Goal: Task Accomplishment & Management: Manage account settings

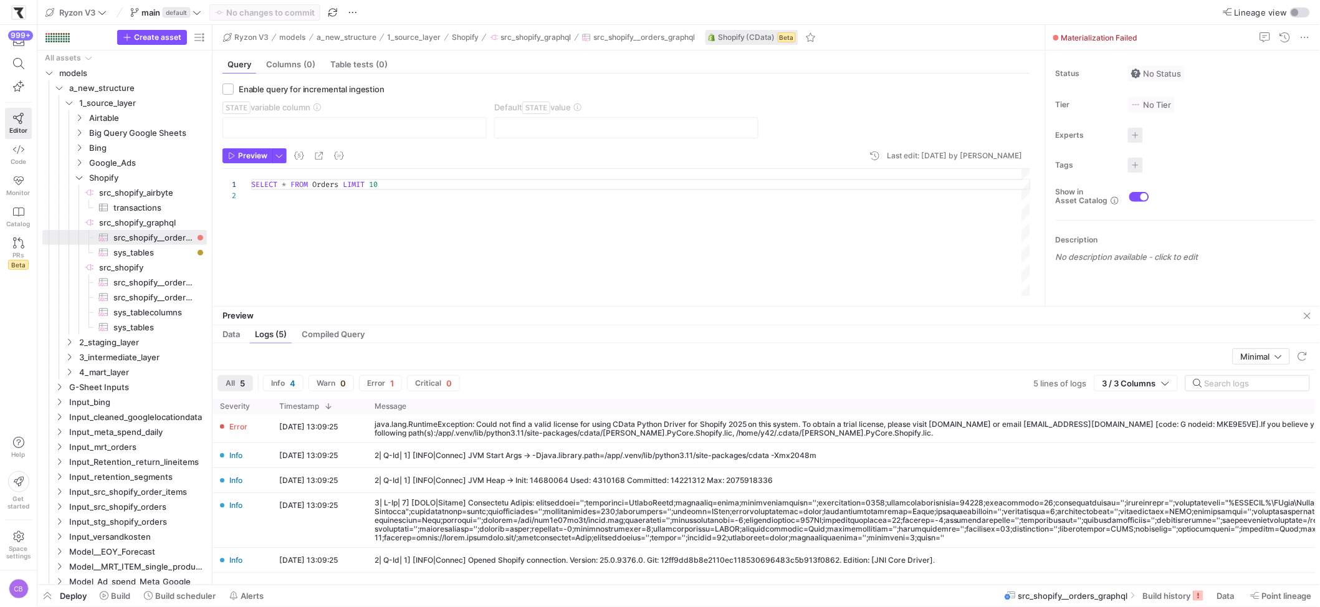
scroll to position [11, 0]
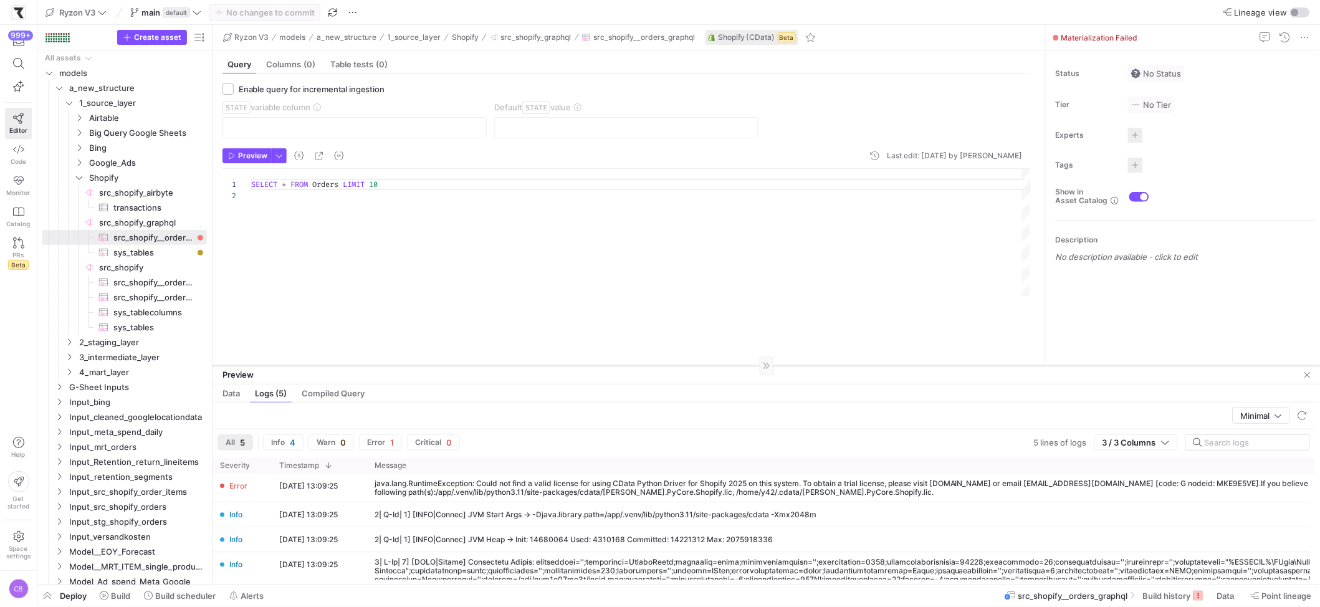
drag, startPoint x: 371, startPoint y: 307, endPoint x: 403, endPoint y: 425, distance: 122.4
click at [403, 366] on div at bounding box center [766, 365] width 1107 height 1
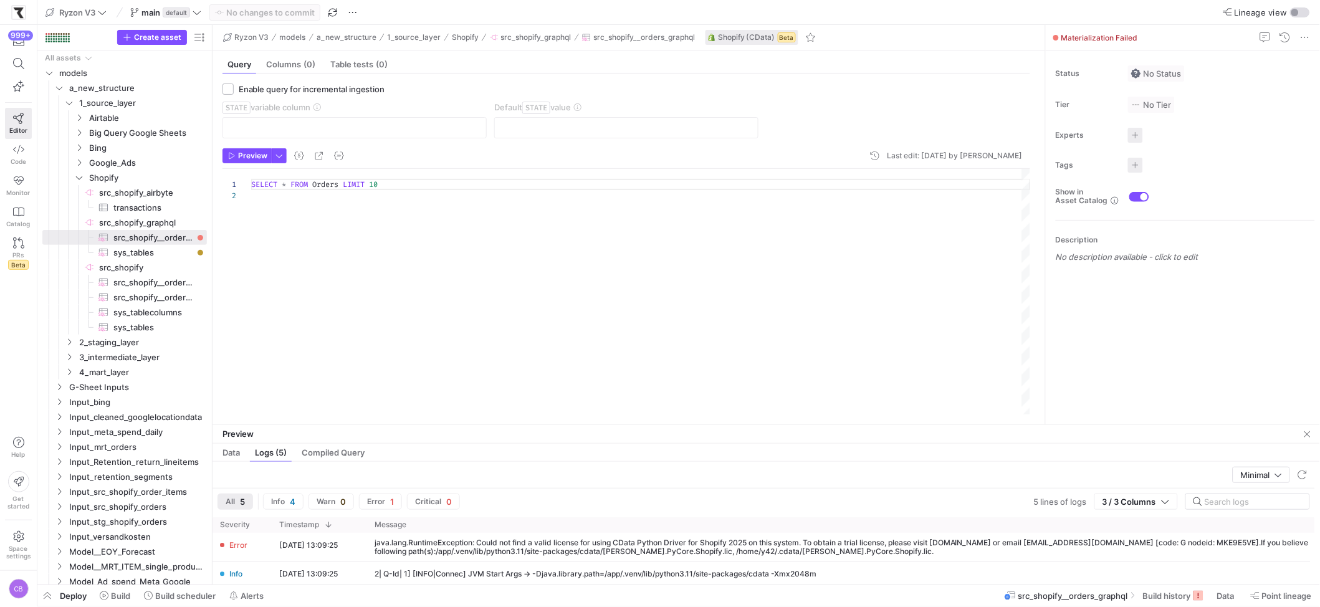
click at [398, 428] on div "Preview" at bounding box center [766, 434] width 1107 height 19
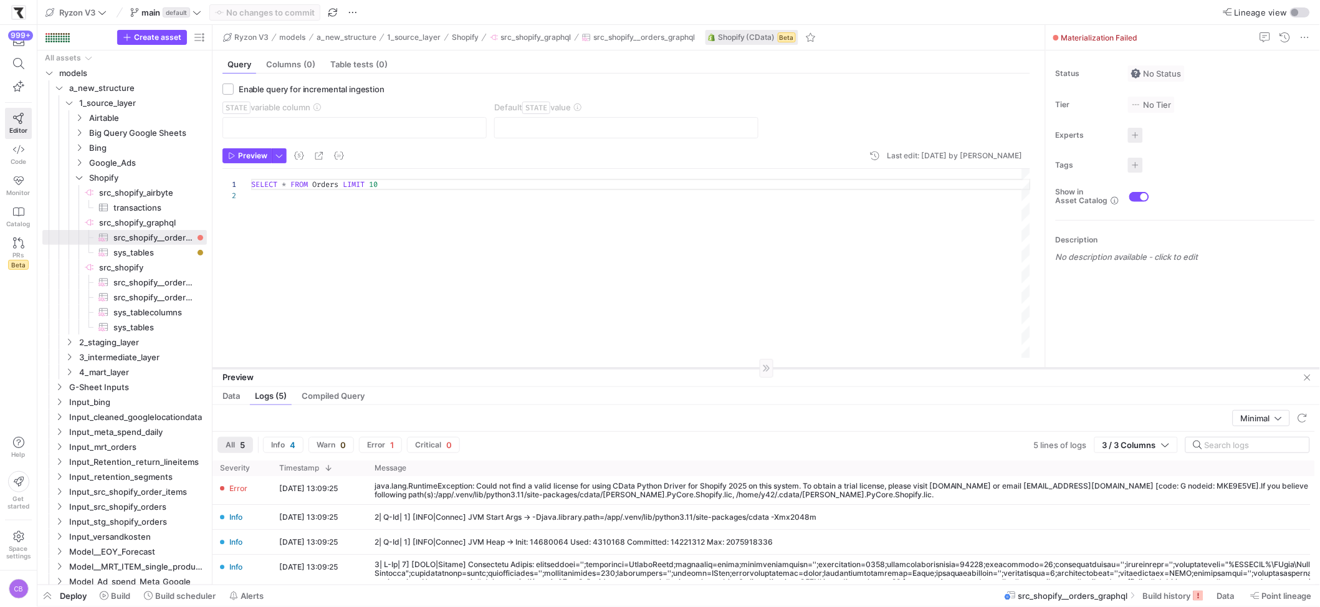
drag, startPoint x: 397, startPoint y: 424, endPoint x: 424, endPoint y: 368, distance: 63.0
click at [424, 368] on div at bounding box center [766, 368] width 1107 height 1
click at [81, 175] on icon "Press SPACE to select this row." at bounding box center [79, 177] width 9 height 7
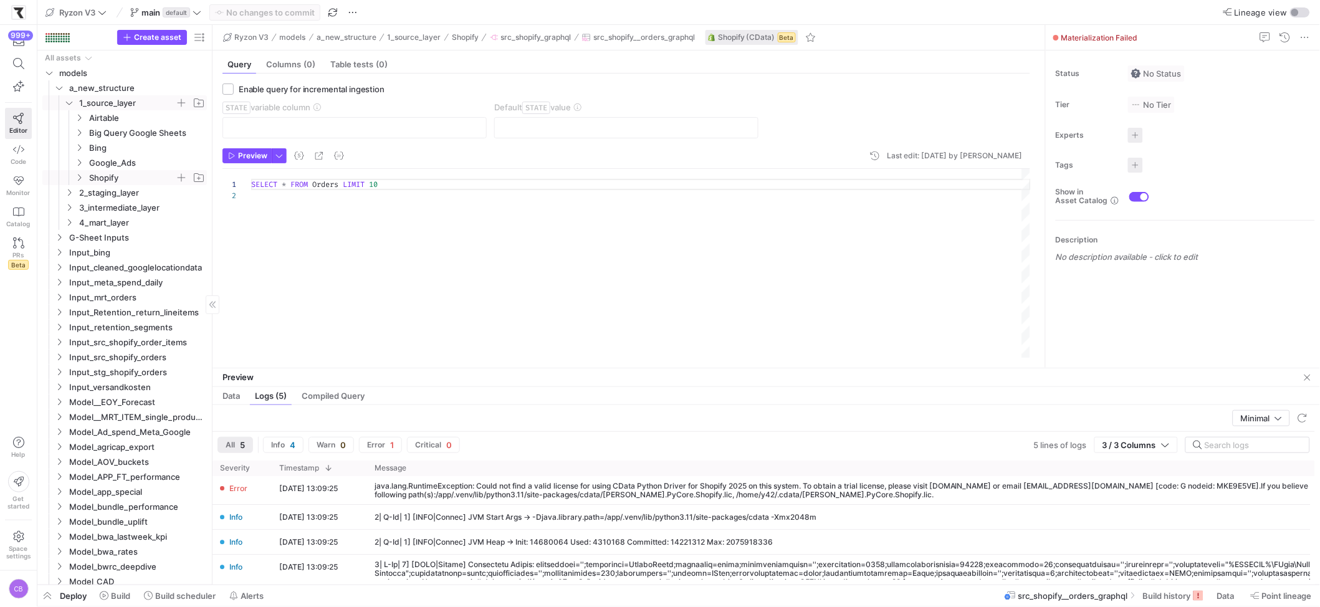
click at [68, 102] on icon "Press SPACE to select this row." at bounding box center [69, 102] width 9 height 7
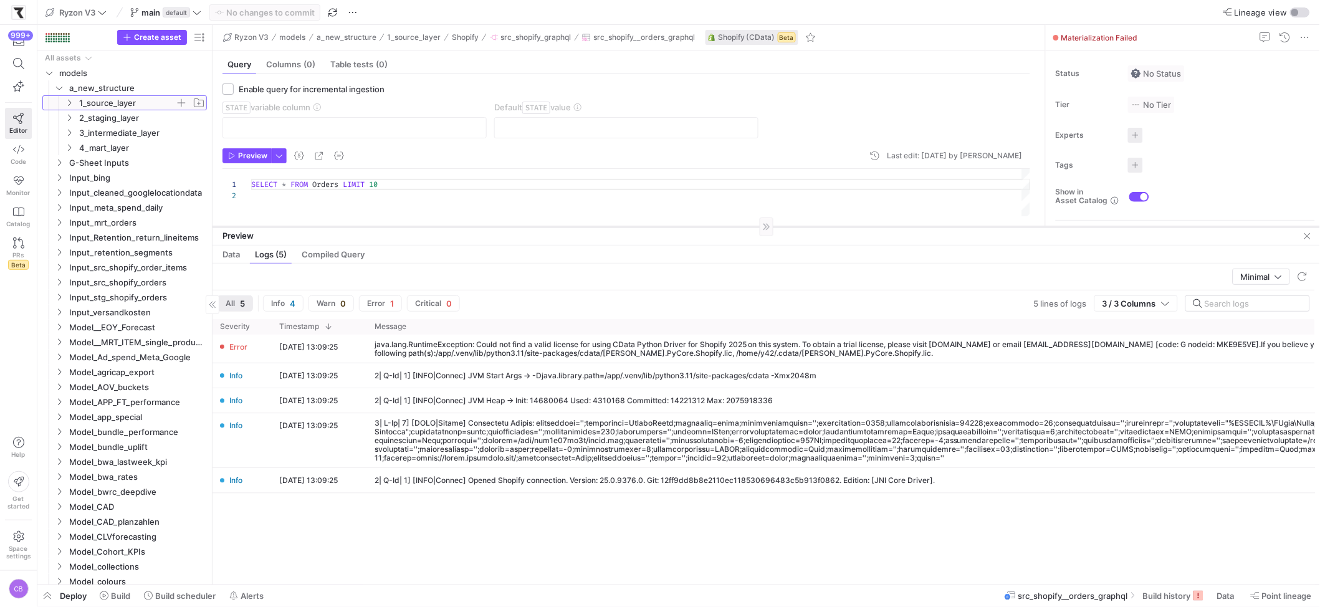
drag, startPoint x: 532, startPoint y: 368, endPoint x: 560, endPoint y: 227, distance: 144.3
click at [560, 227] on div at bounding box center [766, 226] width 1107 height 1
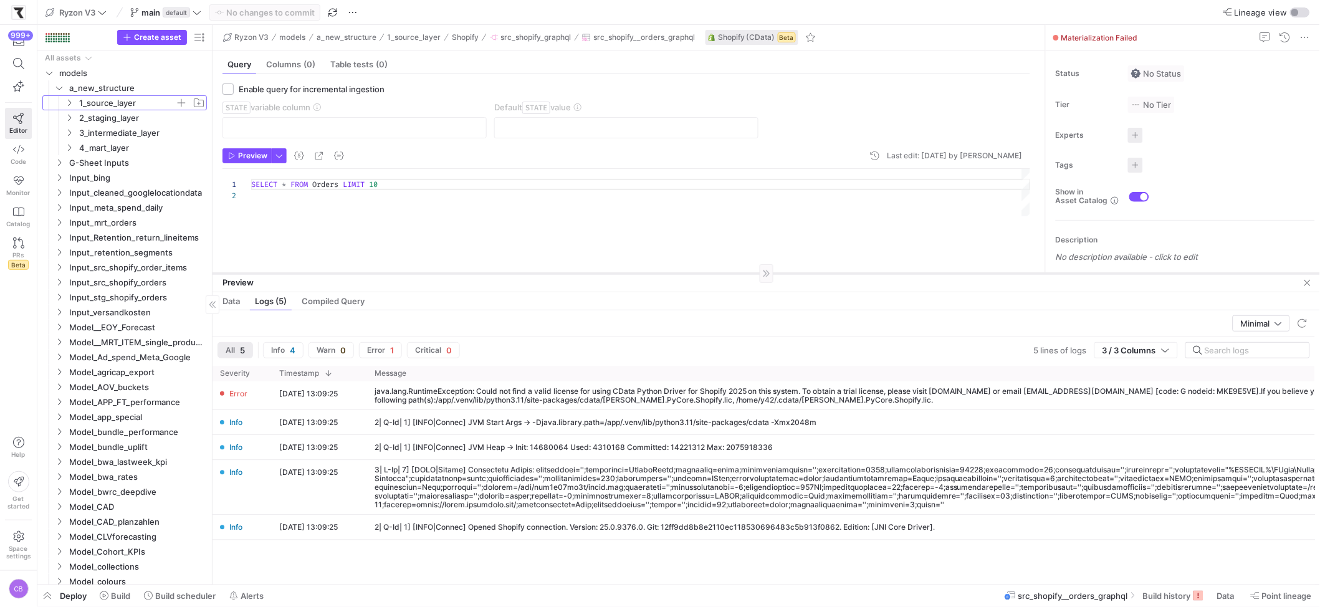
drag, startPoint x: 388, startPoint y: 225, endPoint x: 411, endPoint y: 272, distance: 52.4
click at [411, 273] on div at bounding box center [766, 273] width 1107 height 1
click at [181, 599] on span "Build scheduler" at bounding box center [185, 596] width 60 height 10
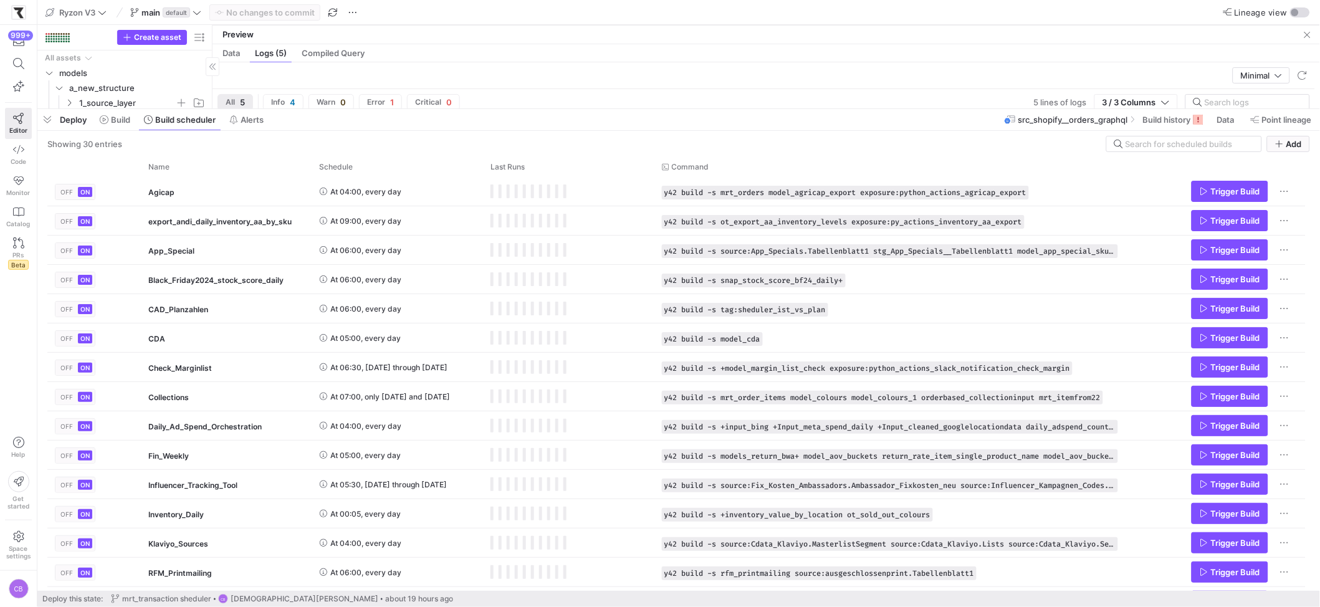
drag, startPoint x: 635, startPoint y: 379, endPoint x: 685, endPoint y: 112, distance: 271.4
click at [687, 108] on div at bounding box center [678, 109] width 1283 height 5
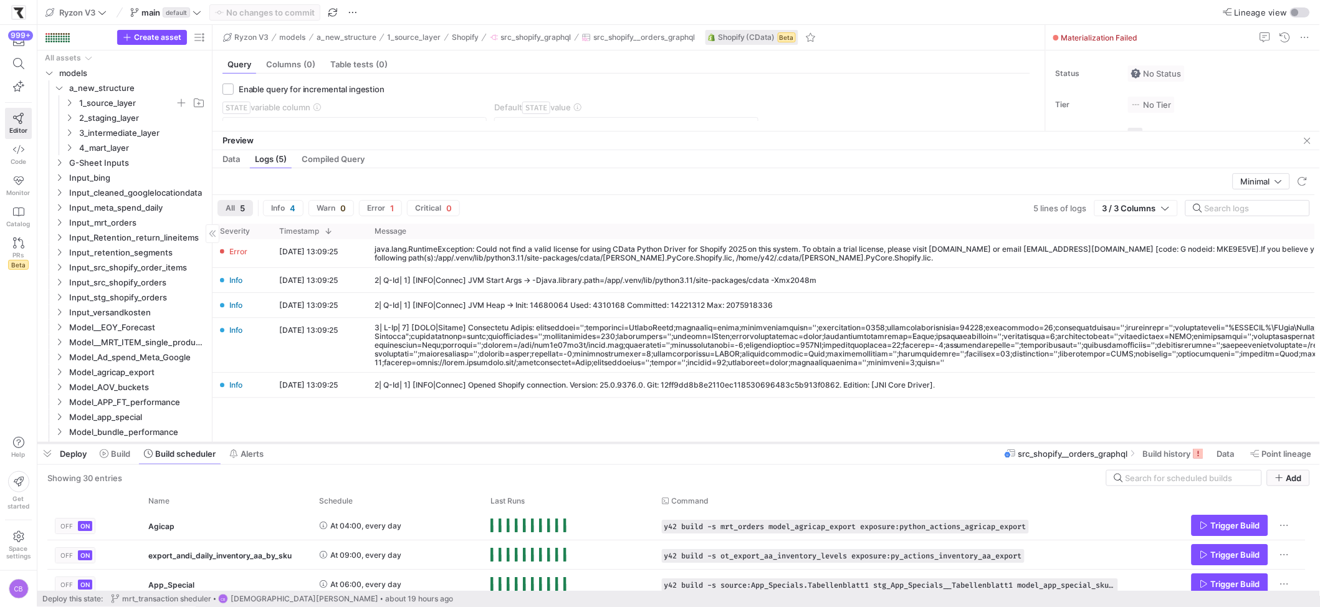
drag, startPoint x: 560, startPoint y: 109, endPoint x: 645, endPoint y: 443, distance: 344.6
click at [645, 443] on div at bounding box center [678, 443] width 1283 height 5
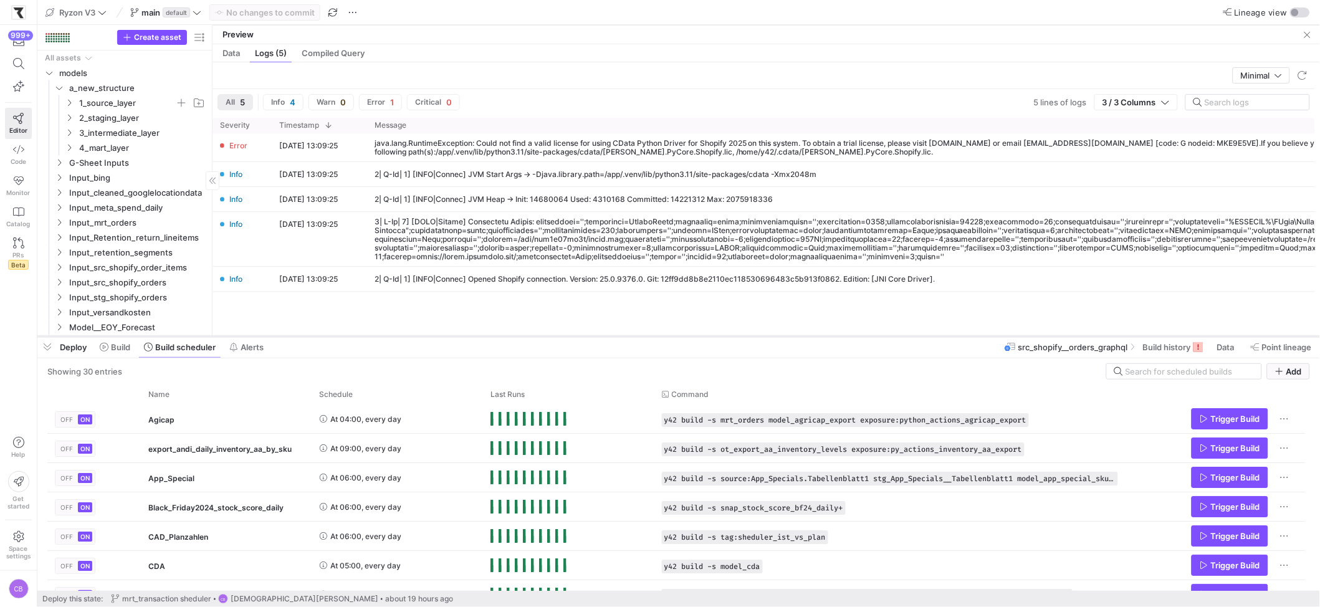
drag, startPoint x: 479, startPoint y: 444, endPoint x: 499, endPoint y: 338, distance: 108.4
click at [499, 338] on div at bounding box center [678, 336] width 1283 height 5
click at [72, 99] on icon "Press SPACE to select this row." at bounding box center [69, 102] width 9 height 7
click at [105, 181] on span "Shopify" at bounding box center [132, 178] width 86 height 14
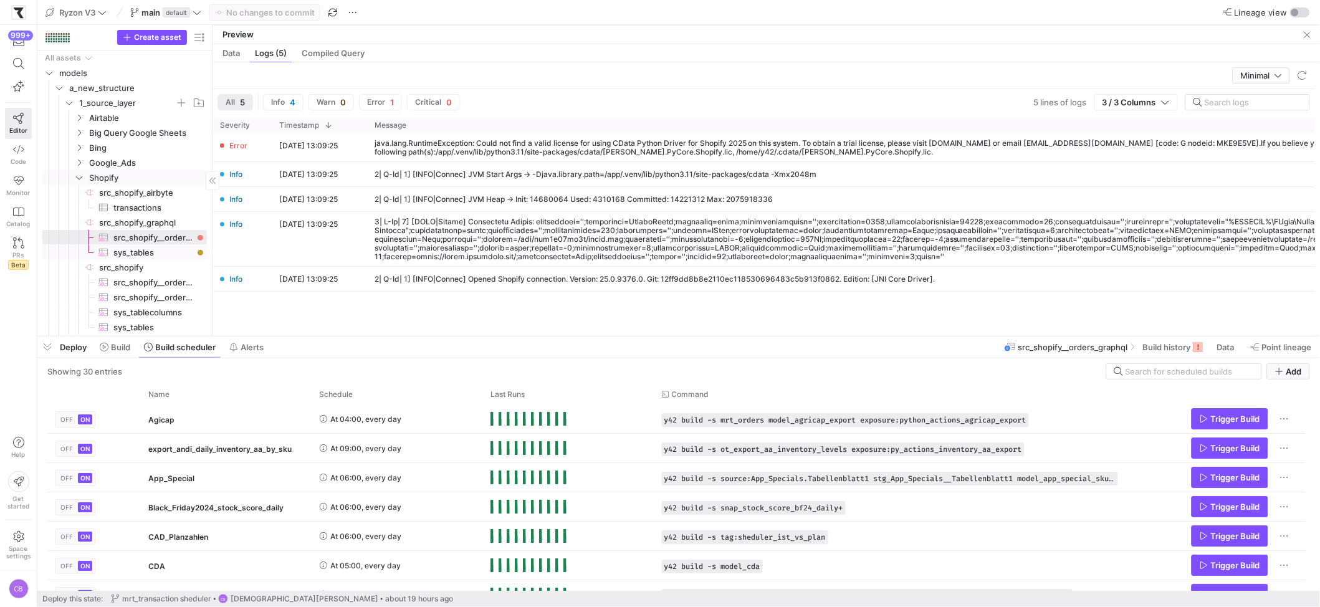
click at [161, 249] on span "sys_tables​​​​​​​​​" at bounding box center [152, 253] width 79 height 14
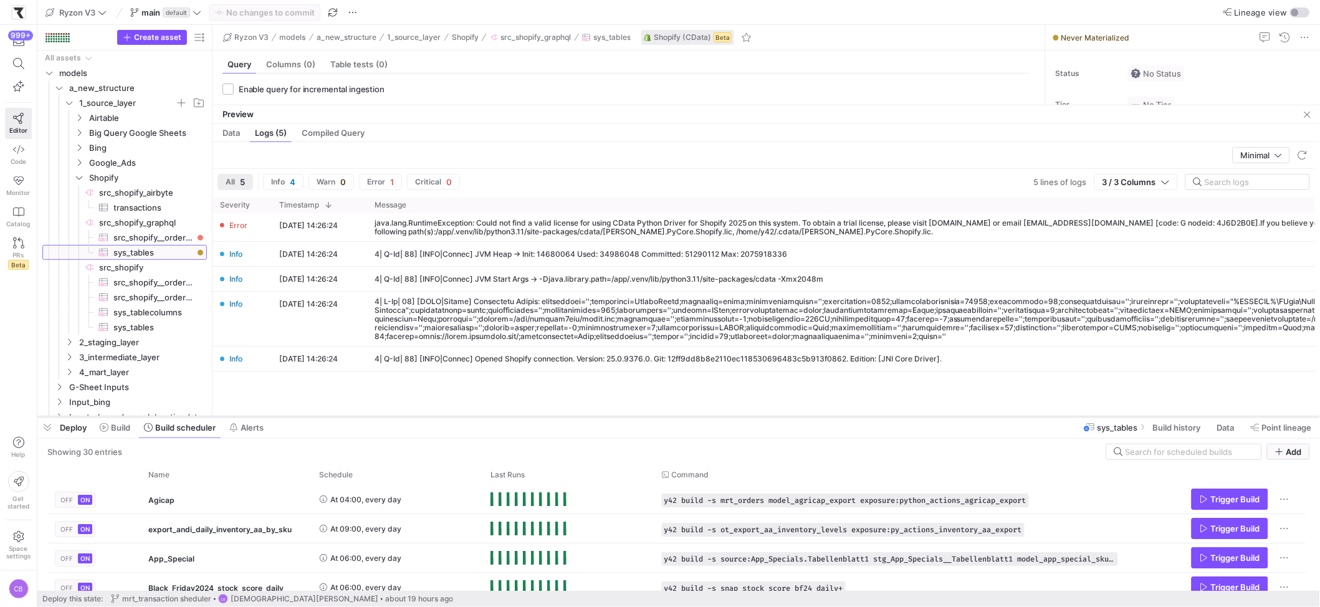
drag, startPoint x: 338, startPoint y: 337, endPoint x: 356, endPoint y: 417, distance: 82.4
click at [356, 417] on div at bounding box center [678, 416] width 1283 height 5
click at [1195, 427] on span "Build history" at bounding box center [1177, 428] width 48 height 10
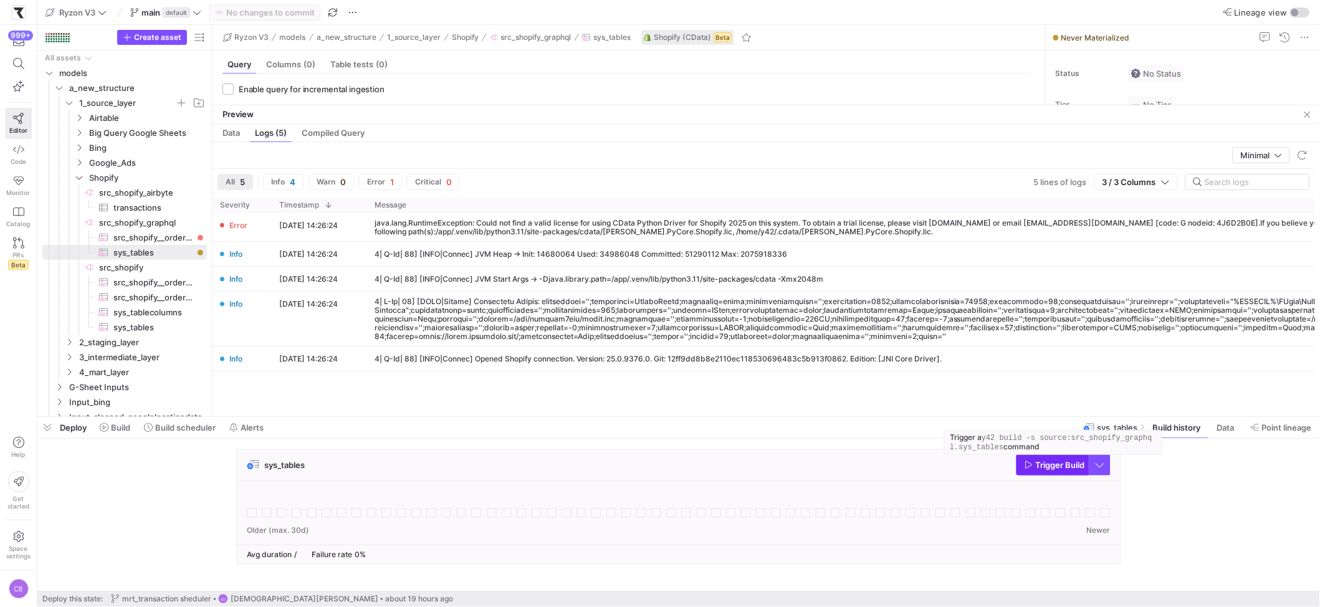
click at [1048, 470] on span "button" at bounding box center [1053, 465] width 72 height 20
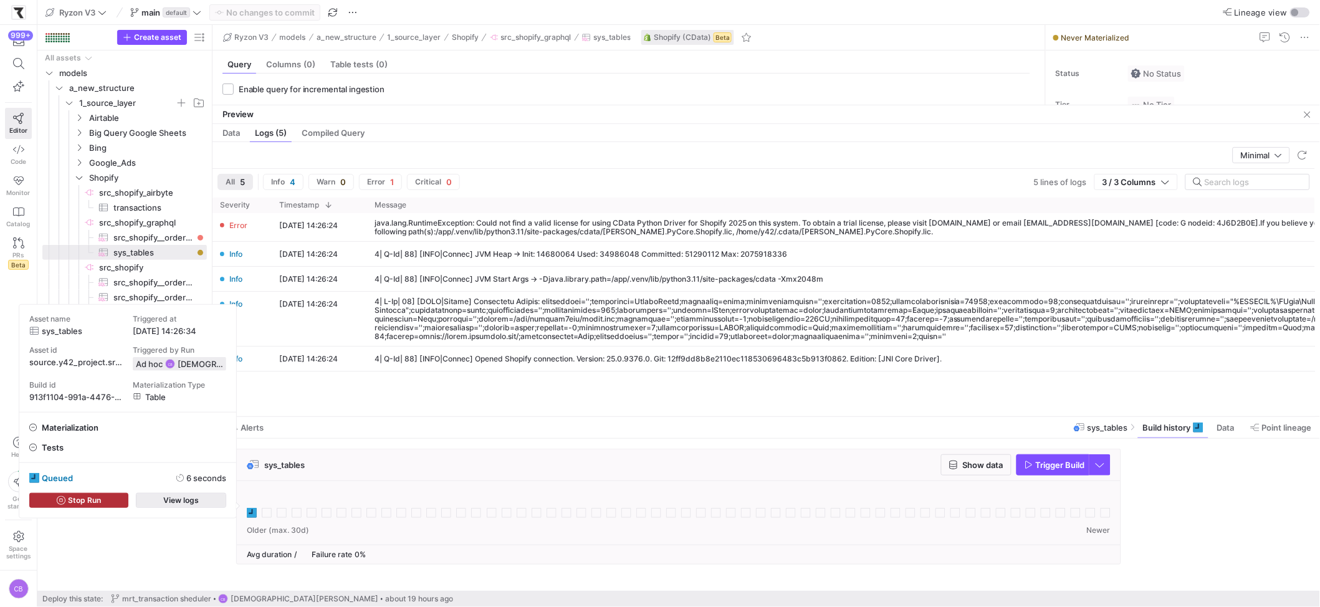
click at [224, 499] on span "button" at bounding box center [180, 501] width 89 height 14
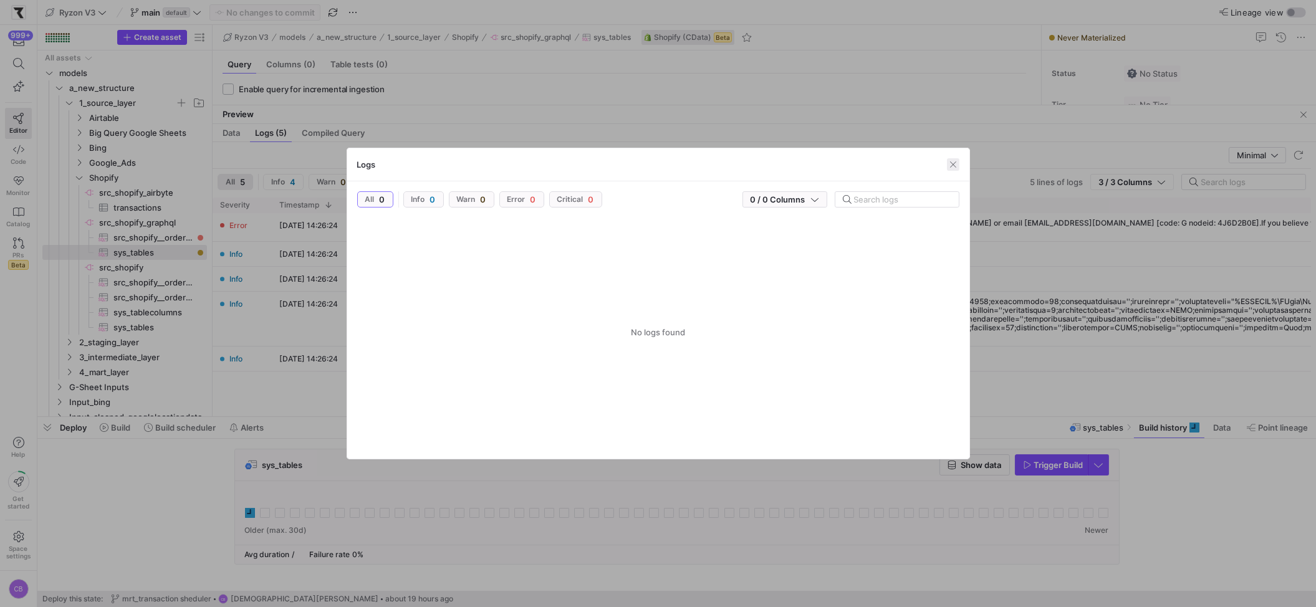
click at [953, 168] on span "button" at bounding box center [953, 164] width 12 height 12
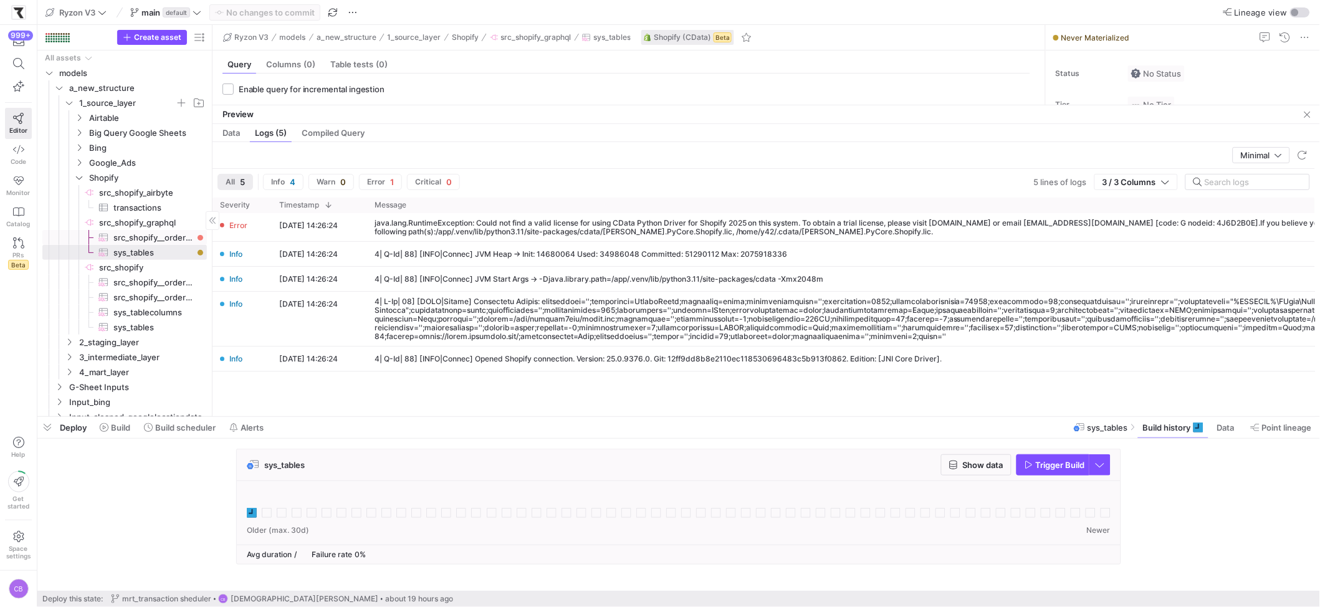
click at [195, 234] on y42-entity-health-indicator "Press SPACE to select this row." at bounding box center [200, 237] width 10 height 10
type textarea "SELECT * FROM Orders LIMIT 10"
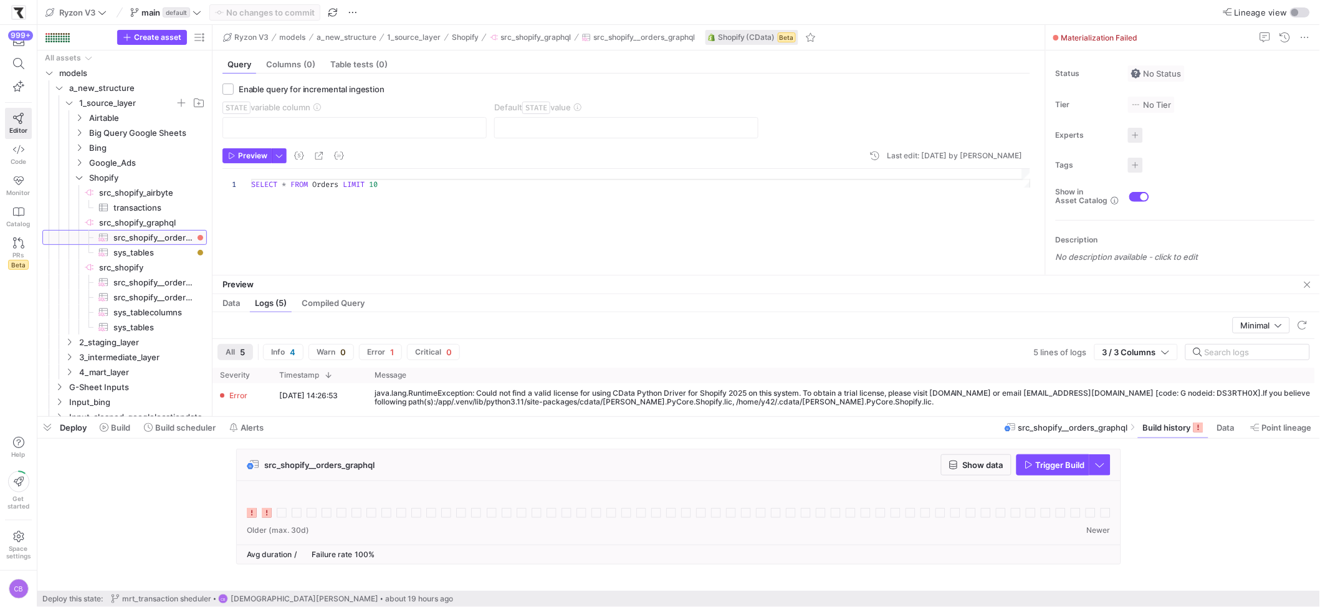
drag, startPoint x: 414, startPoint y: 104, endPoint x: 436, endPoint y: 274, distance: 171.5
click at [1029, 475] on span "button" at bounding box center [1053, 465] width 72 height 20
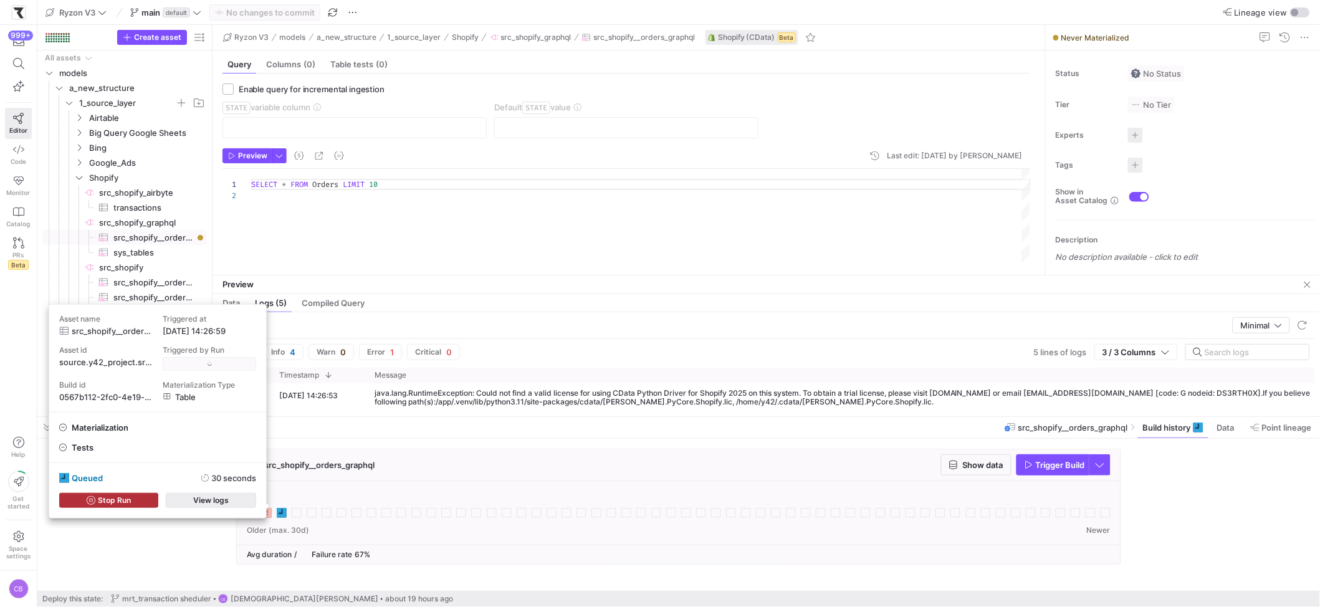
click at [251, 495] on span "button" at bounding box center [210, 501] width 89 height 14
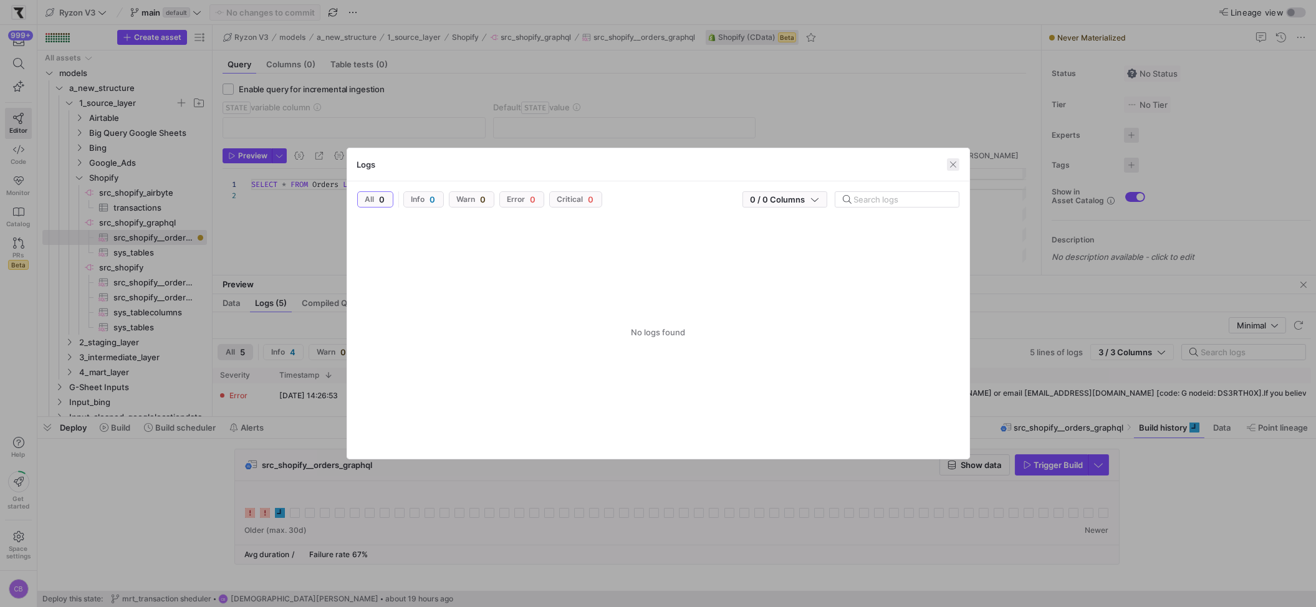
click at [954, 168] on span "button" at bounding box center [953, 164] width 12 height 12
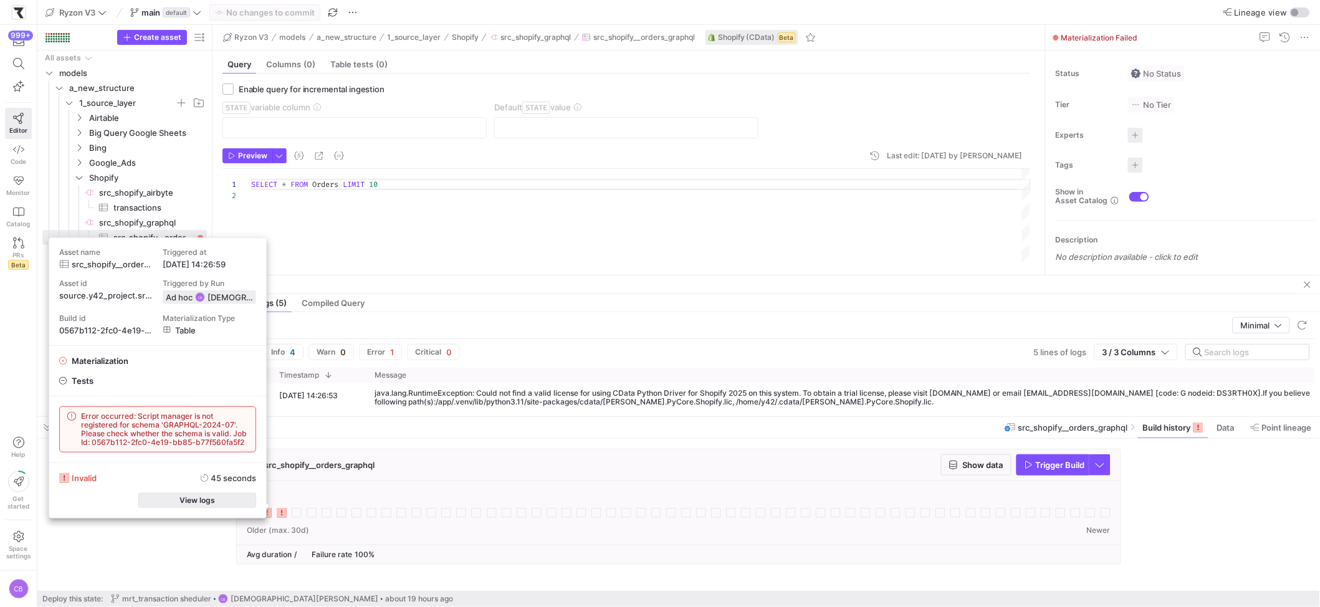
click at [162, 503] on span "button" at bounding box center [197, 501] width 117 height 14
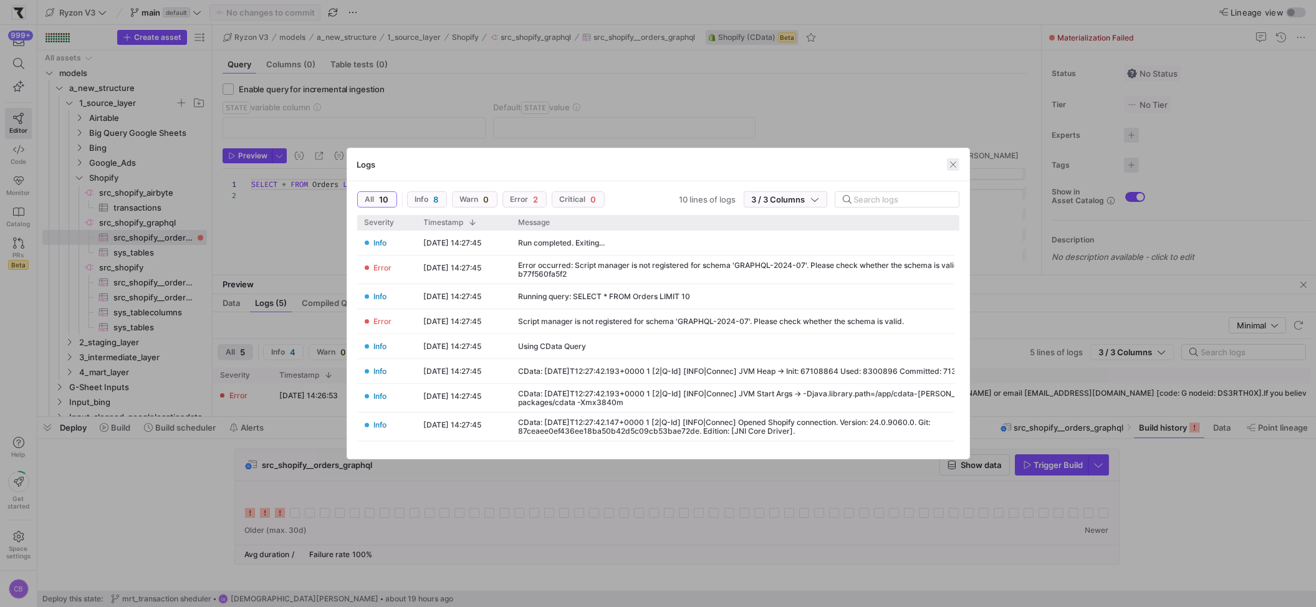
click at [952, 165] on span "button" at bounding box center [953, 164] width 12 height 12
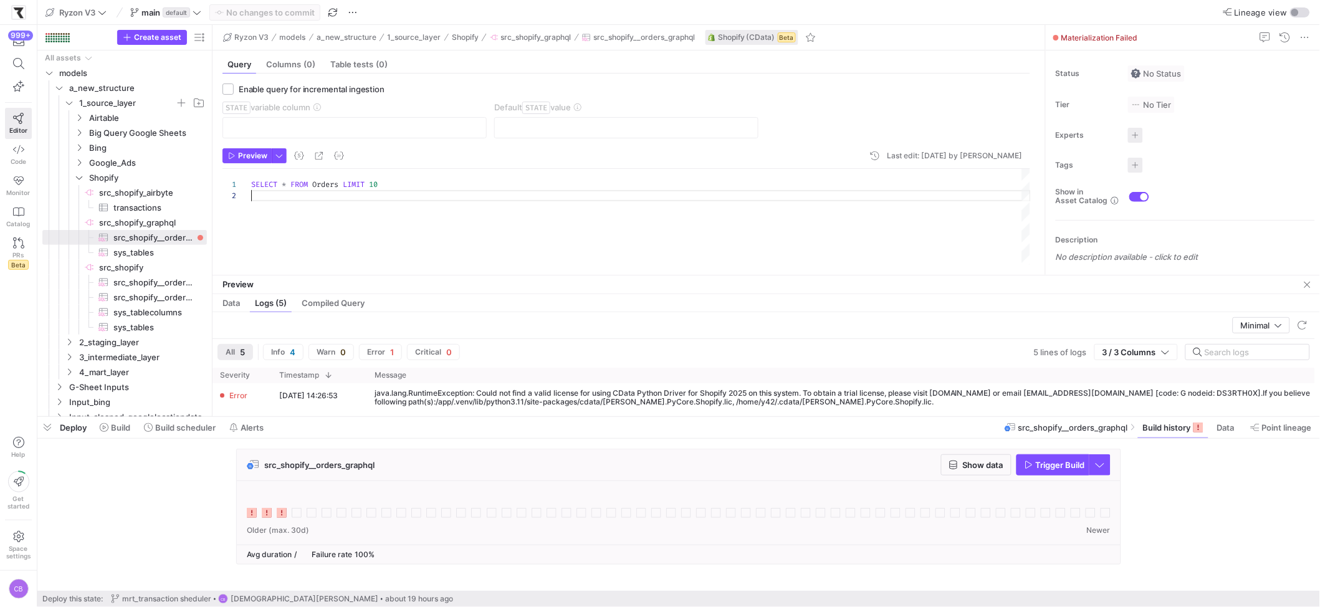
click at [442, 249] on div "SELECT * FROM Orders LIMIT 10" at bounding box center [641, 217] width 780 height 96
click at [251, 64] on span "Query" at bounding box center [239, 64] width 24 height 8
click at [557, 44] on span "button" at bounding box center [530, 38] width 87 height 14
click at [515, 36] on span "src_shopify_graphql" at bounding box center [536, 37] width 70 height 9
click at [282, 65] on span "Columns (0)" at bounding box center [290, 64] width 49 height 8
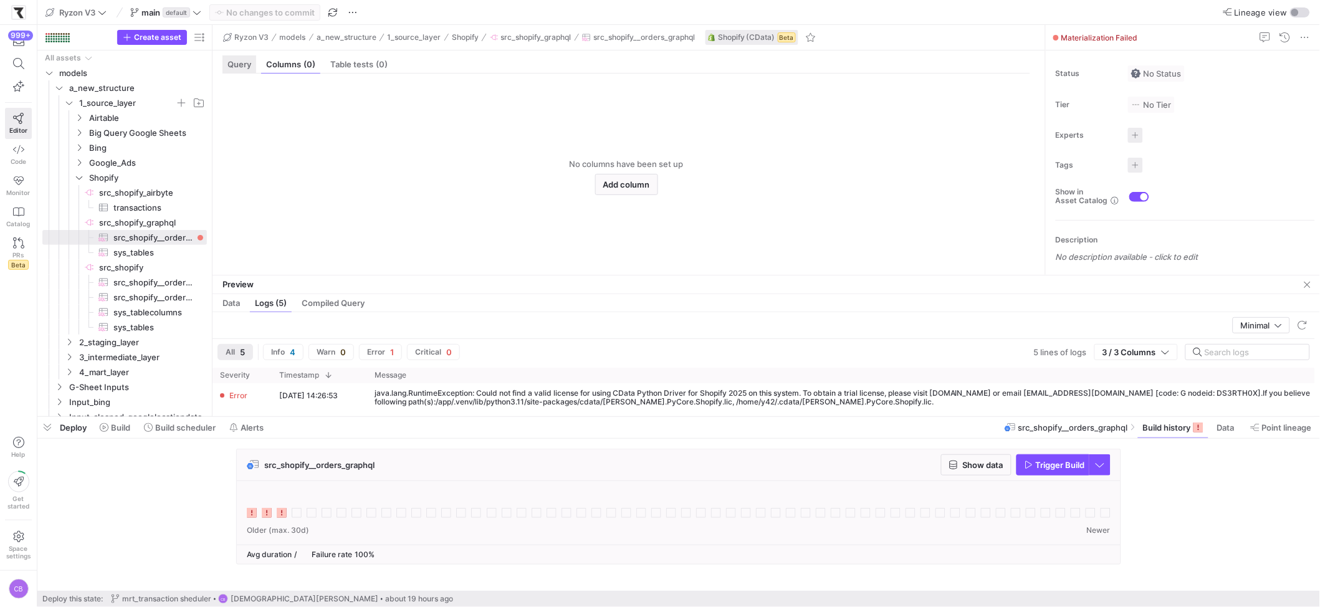
click at [241, 60] on span "Query" at bounding box center [239, 64] width 24 height 8
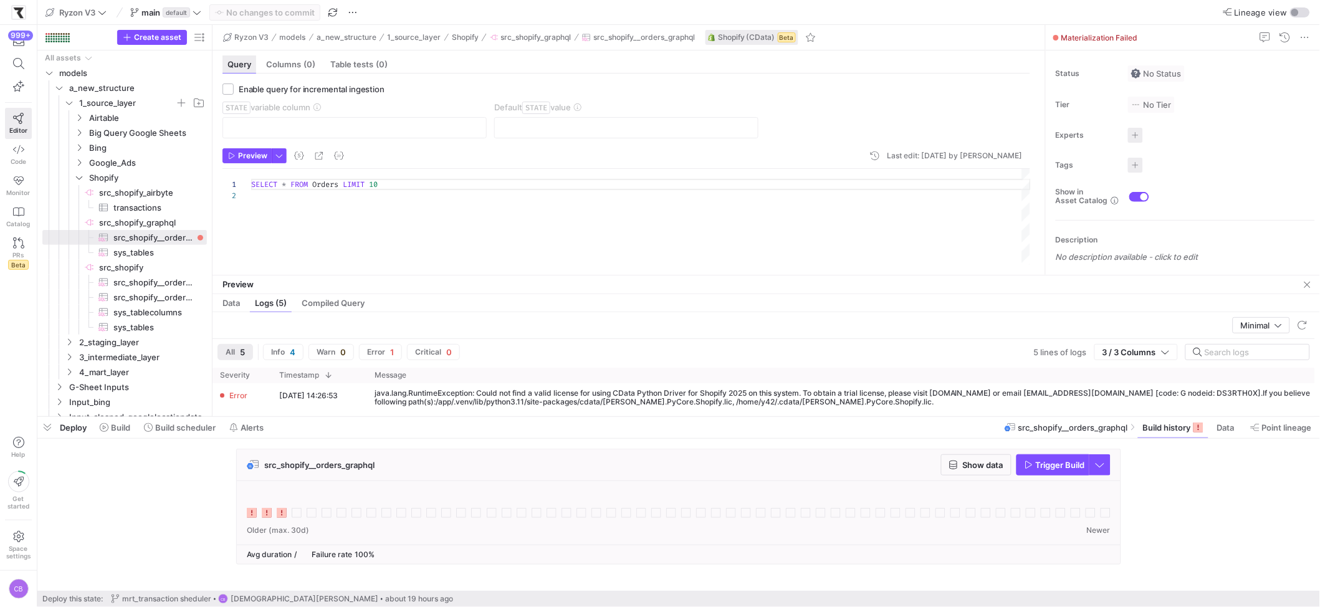
scroll to position [11, 0]
click at [611, 40] on span "src_shopify__orders_graphql" at bounding box center [644, 37] width 102 height 9
click at [507, 36] on span "src_shopify_graphql" at bounding box center [536, 37] width 70 height 9
click at [118, 203] on span "transactions​​​​​​​​​" at bounding box center [152, 208] width 79 height 14
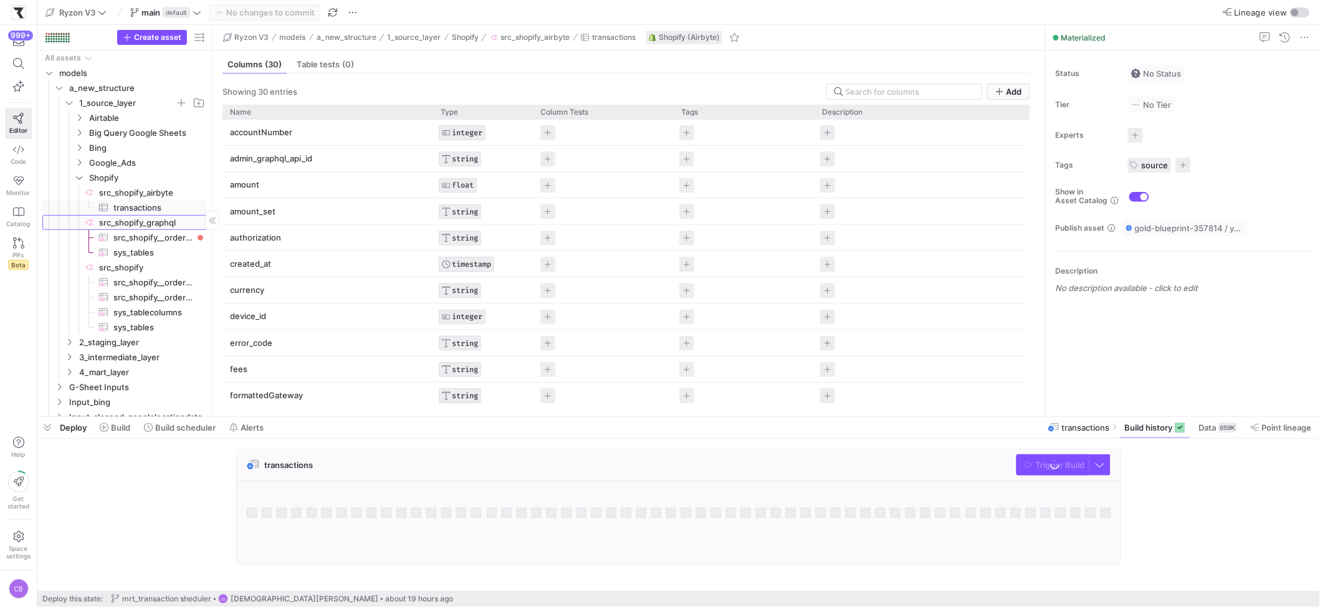
click at [131, 217] on span "src_shopify_graphql​​​​​​​​" at bounding box center [152, 223] width 106 height 14
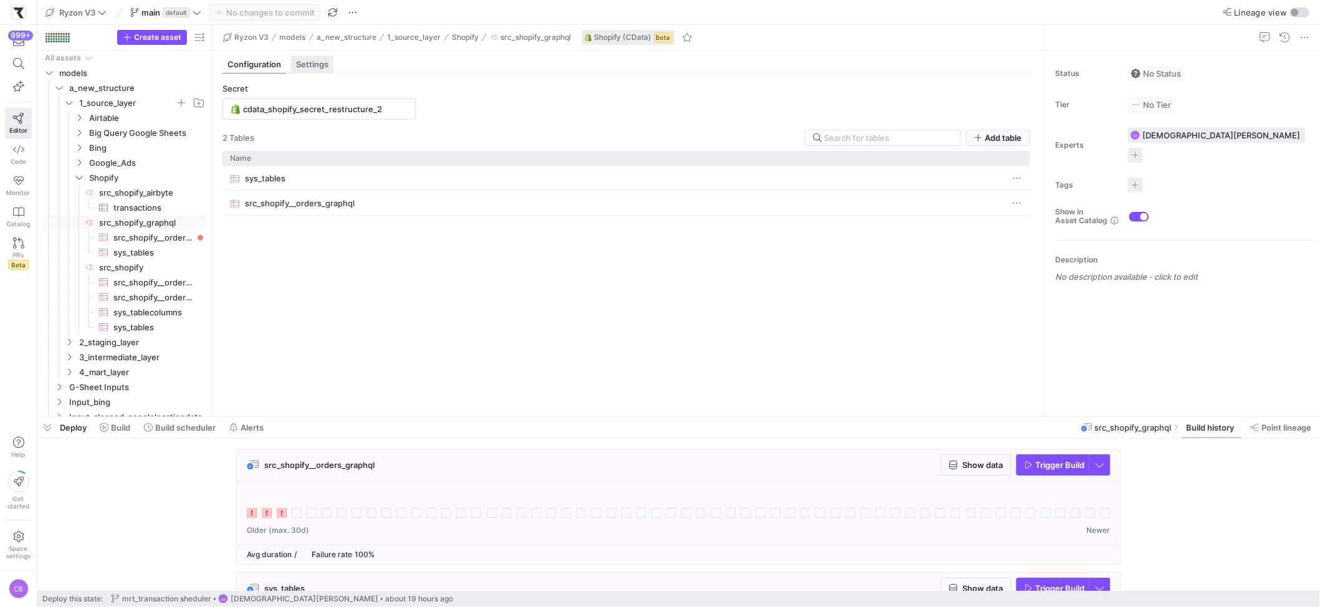
click at [299, 65] on span "Settings" at bounding box center [312, 64] width 32 height 8
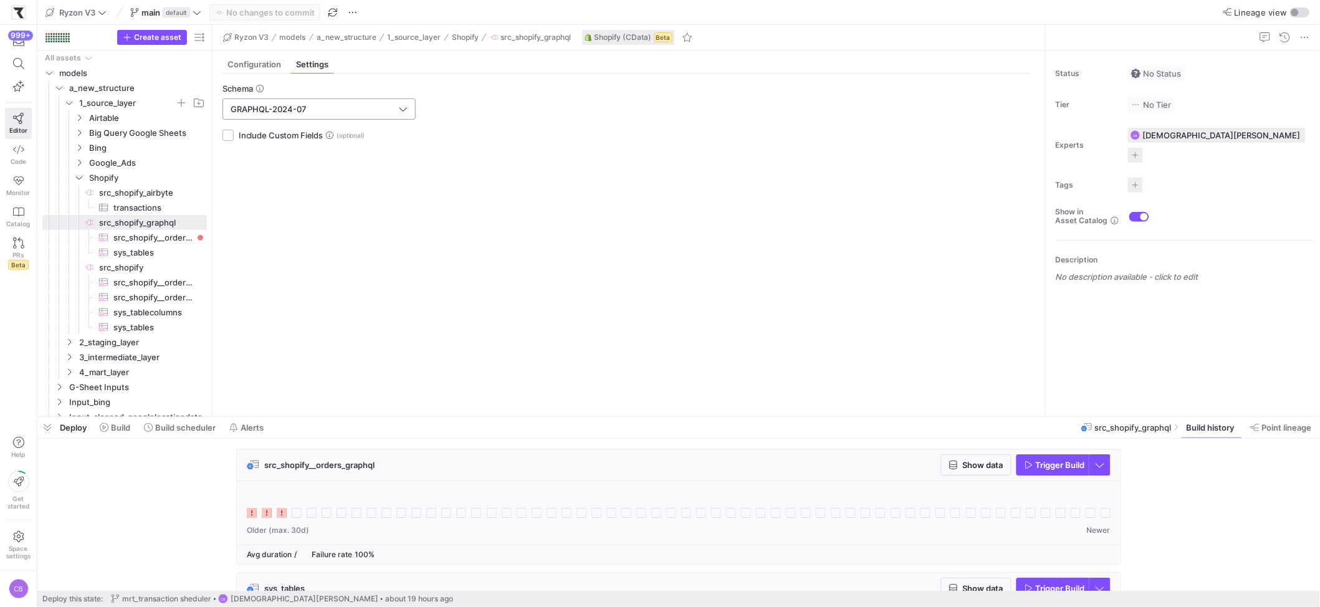
click at [320, 98] on div "GRAPHQL-2024-07" at bounding box center [318, 108] width 193 height 21
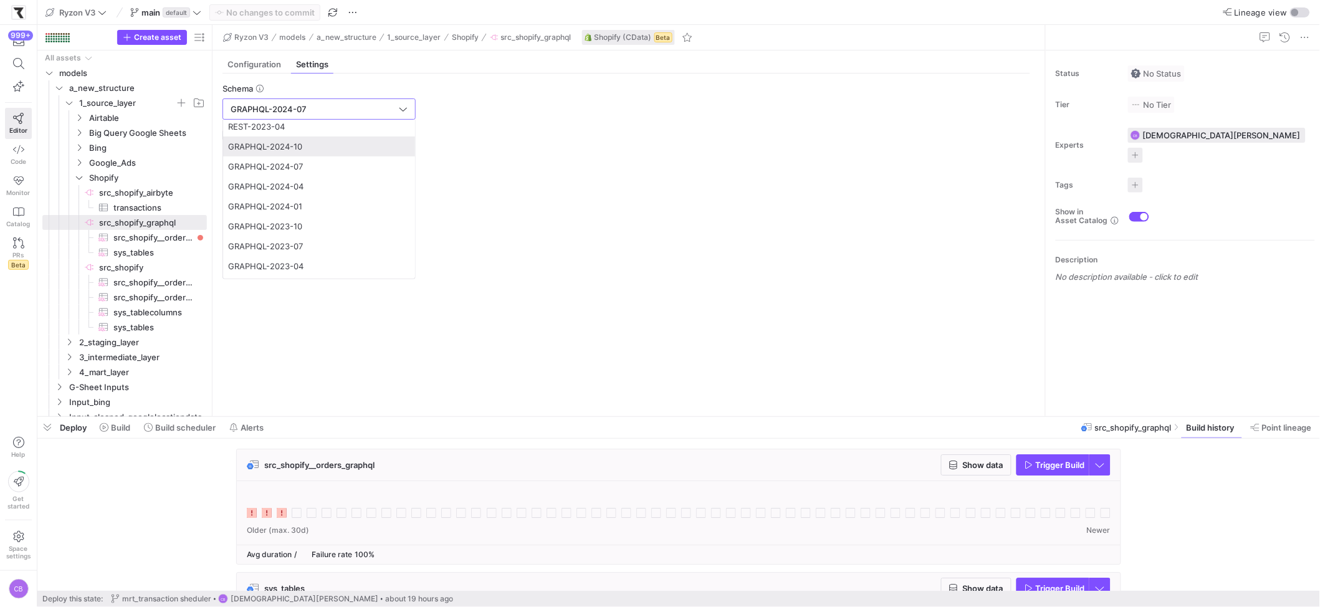
click at [294, 150] on span "GRAPHQL-2024-10" at bounding box center [265, 146] width 74 height 10
type input "GRAPHQL-2024-10"
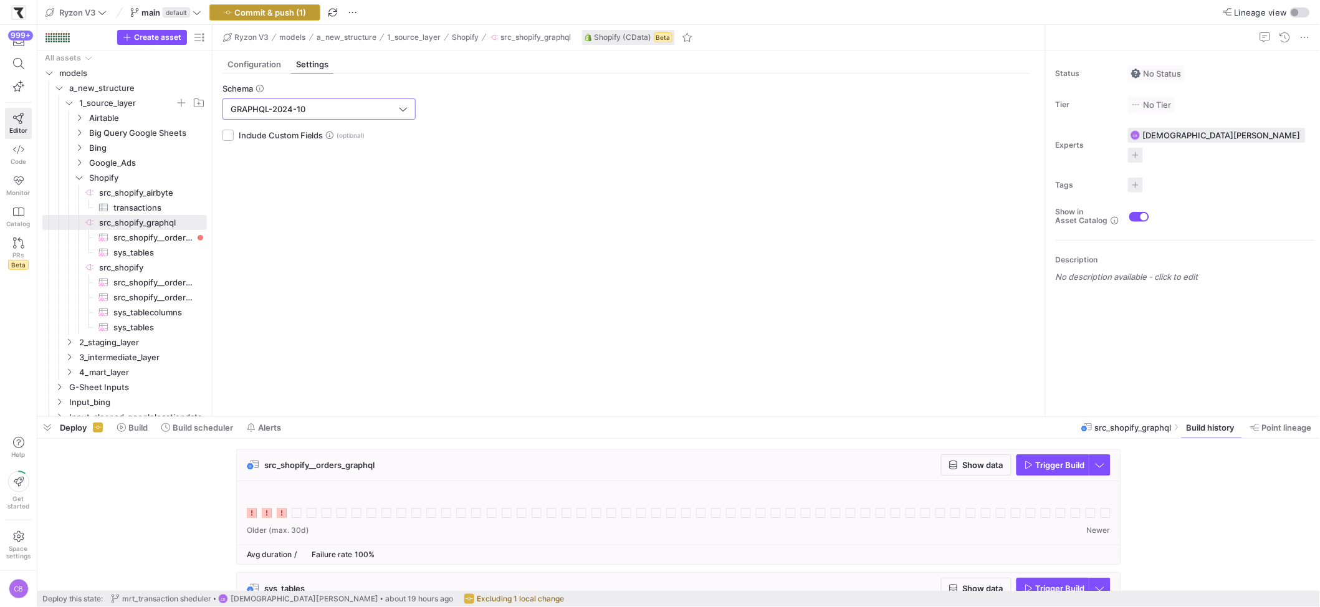
click at [303, 17] on span "Commit & push (1)" at bounding box center [271, 12] width 72 height 10
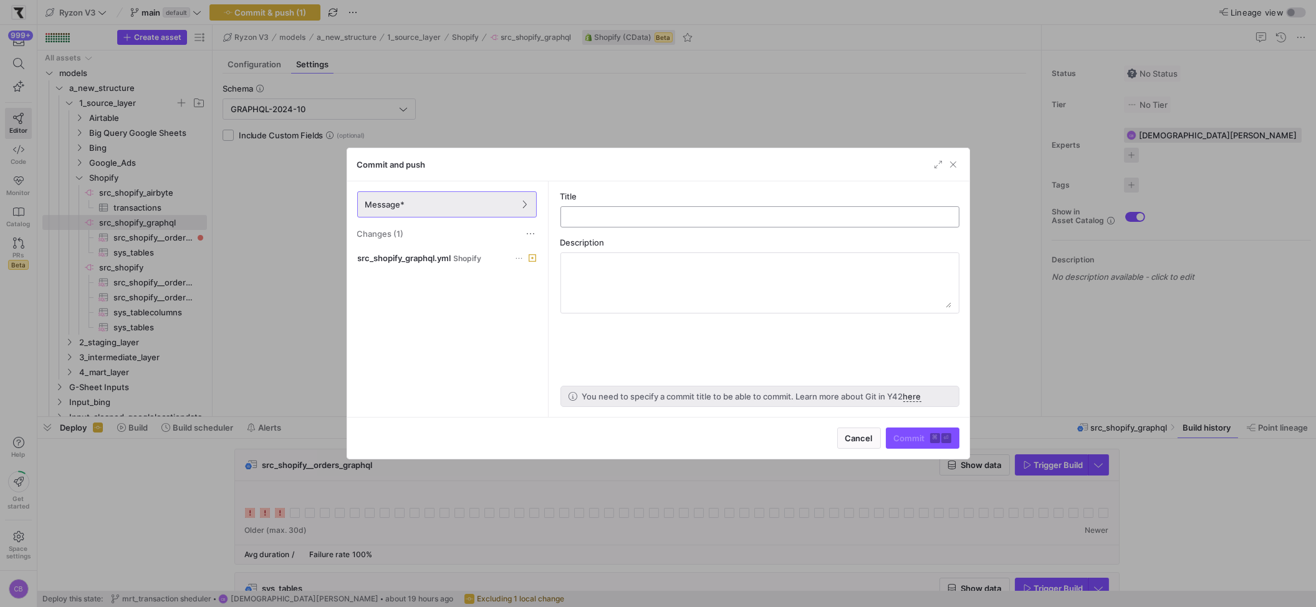
click at [640, 213] on input "text" at bounding box center [760, 217] width 378 height 10
type input "select graph ql shema"
click at [922, 439] on span "Commit ⌘ ⏎" at bounding box center [922, 438] width 57 height 10
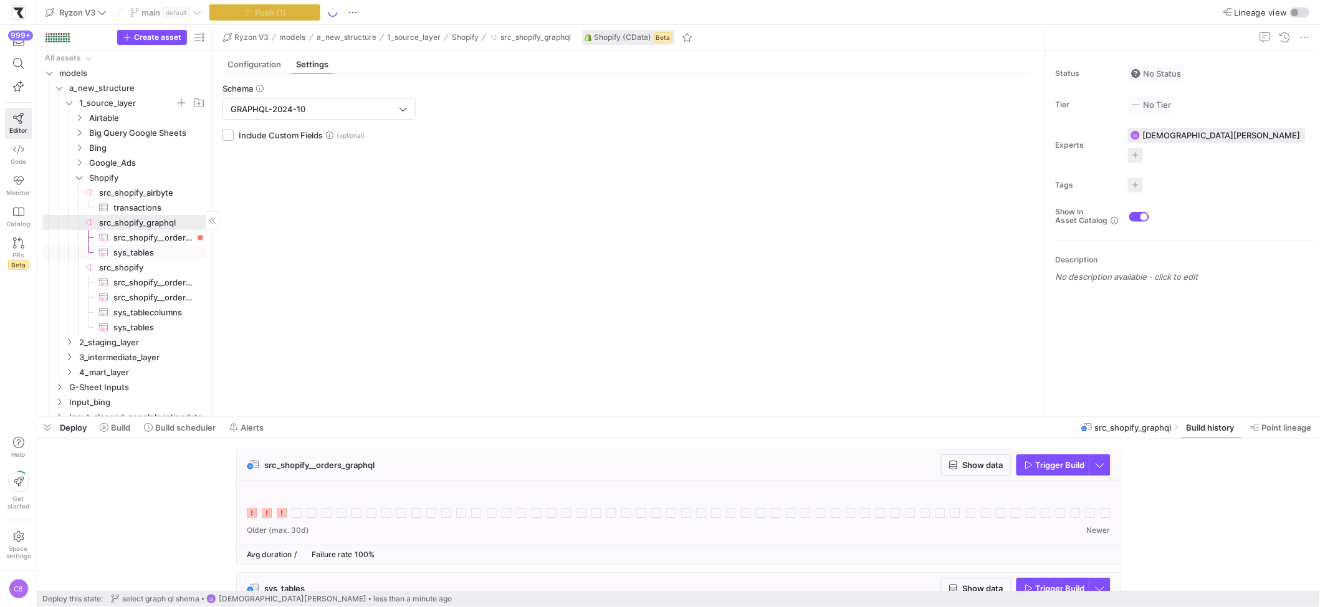
click at [153, 251] on span "sys_tables​​​​​​​​​" at bounding box center [152, 253] width 79 height 14
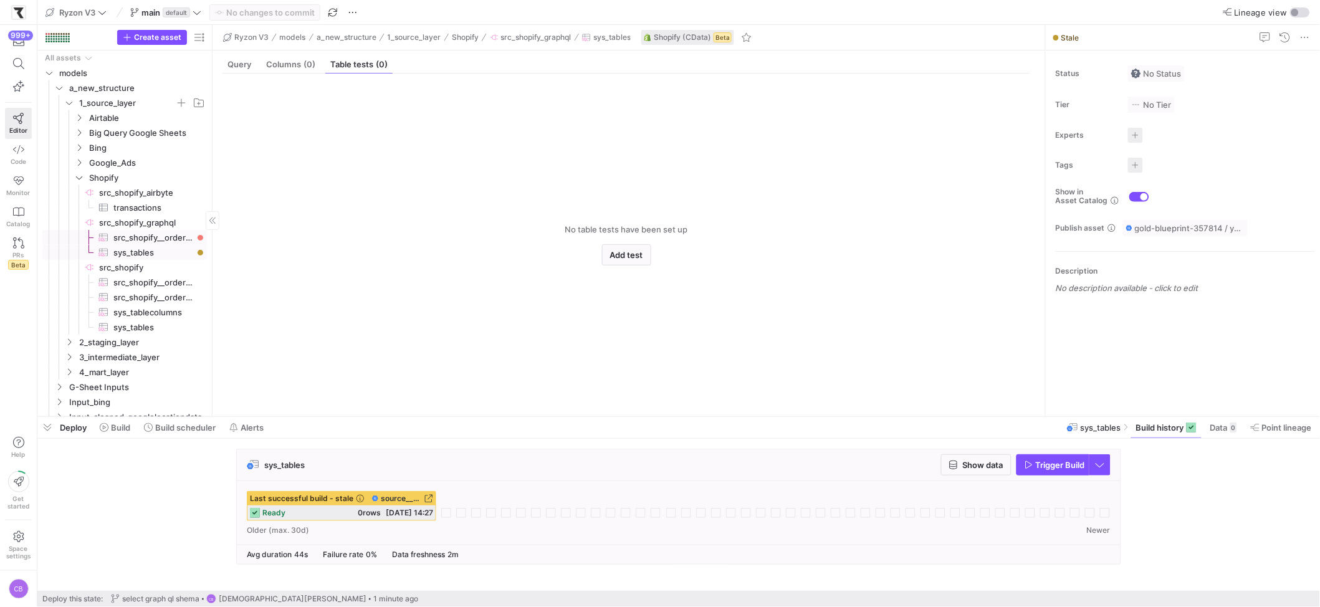
click at [155, 242] on span "src_shopify__orders_graphql​​​​​​​​​" at bounding box center [152, 238] width 79 height 14
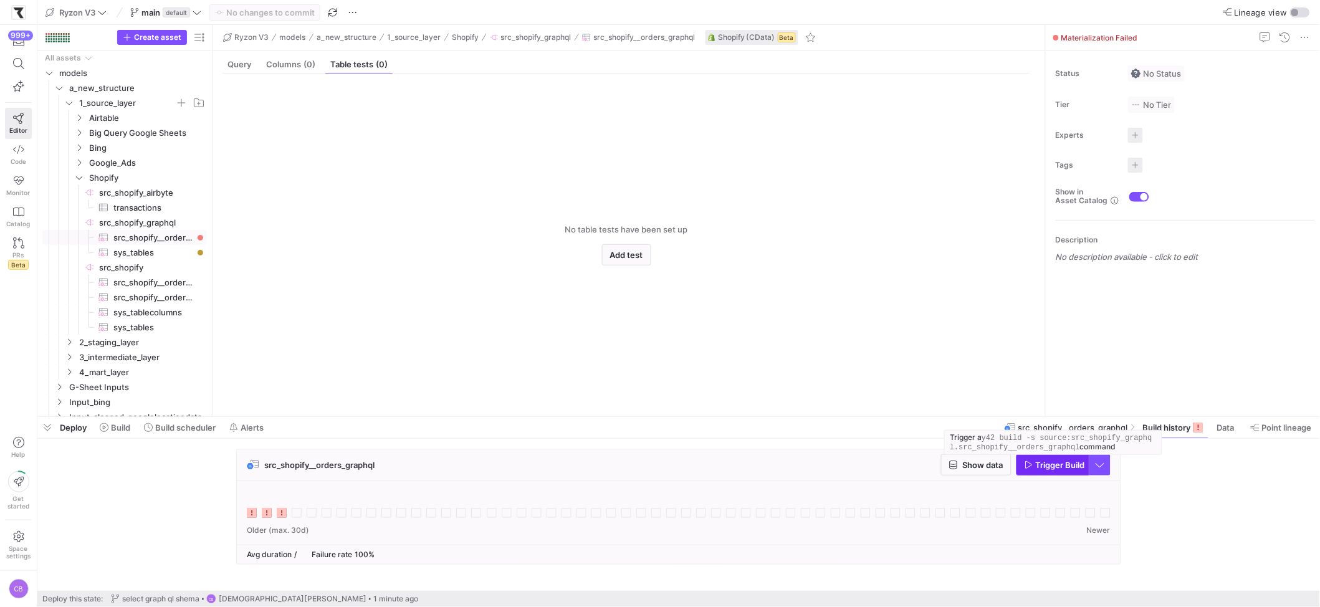
click at [1038, 459] on span "button" at bounding box center [1053, 465] width 72 height 20
click at [334, 527] on div "Older (max. 30d) Newer" at bounding box center [679, 530] width 864 height 9
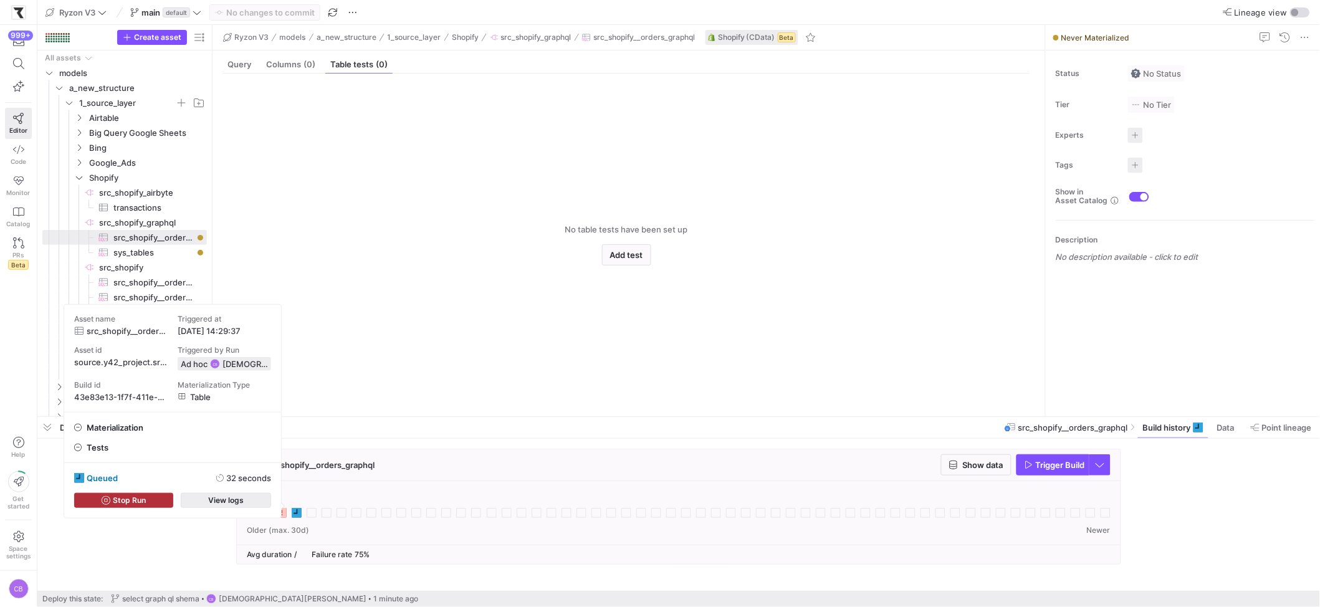
click at [258, 494] on span "button" at bounding box center [225, 501] width 89 height 14
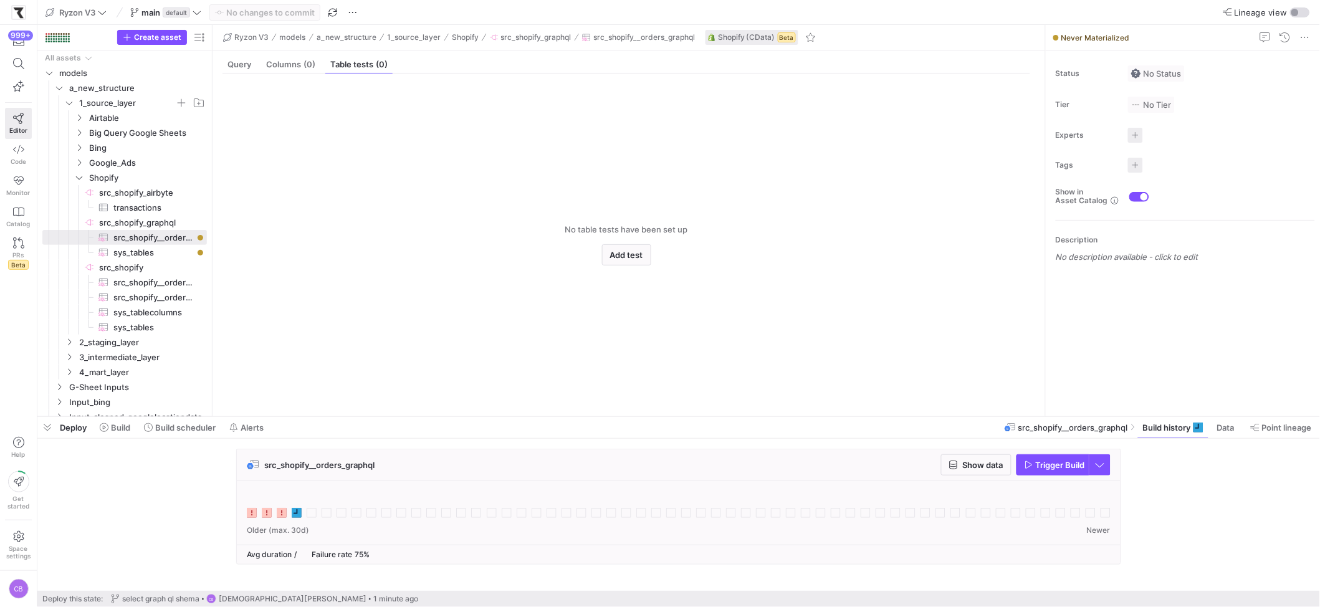
click at [318, 497] on div at bounding box center [679, 506] width 864 height 30
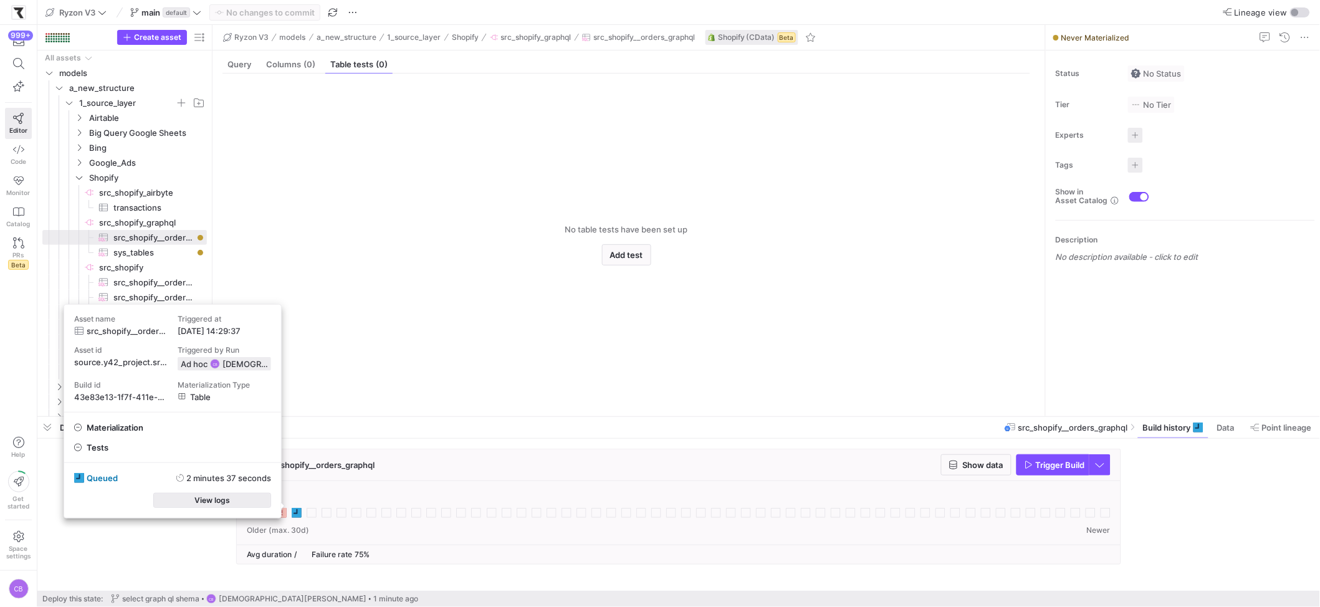
click at [225, 505] on span "button" at bounding box center [212, 501] width 117 height 14
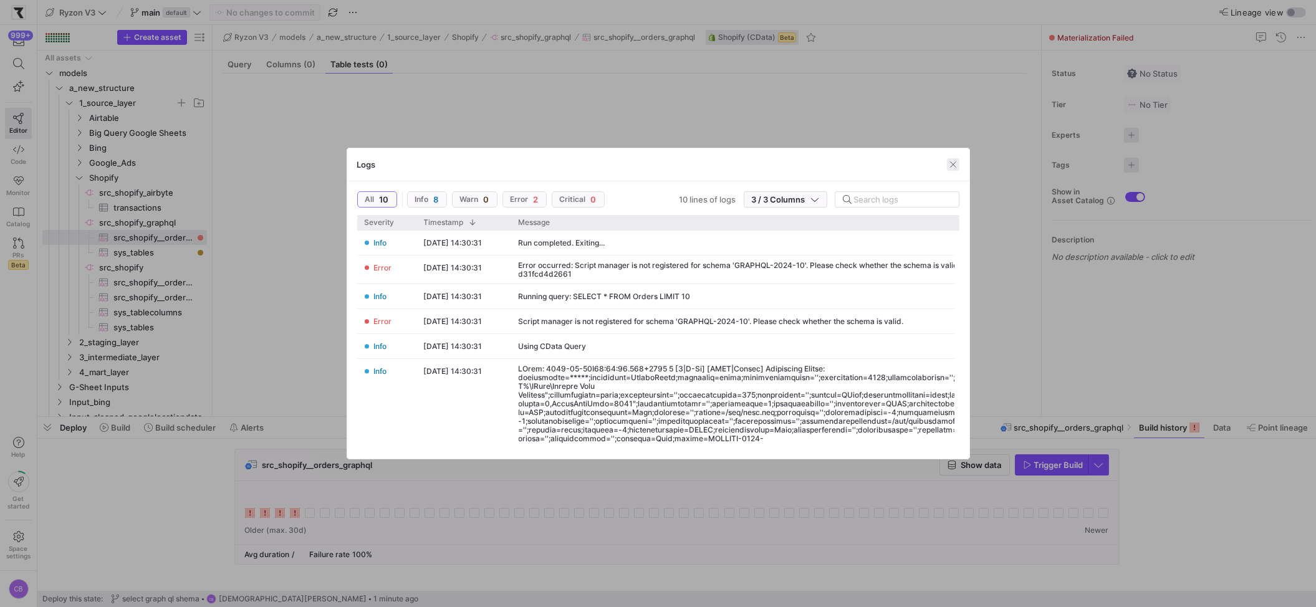
click at [951, 166] on span "button" at bounding box center [953, 164] width 12 height 12
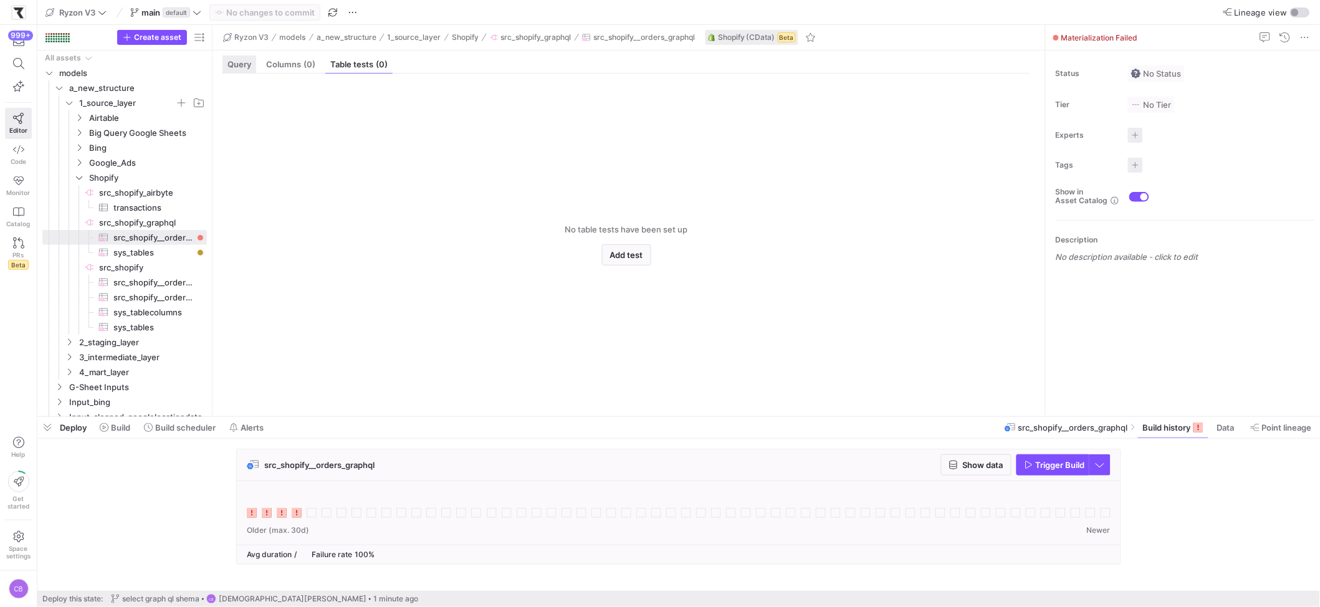
click at [231, 71] on div "Query" at bounding box center [239, 64] width 34 height 18
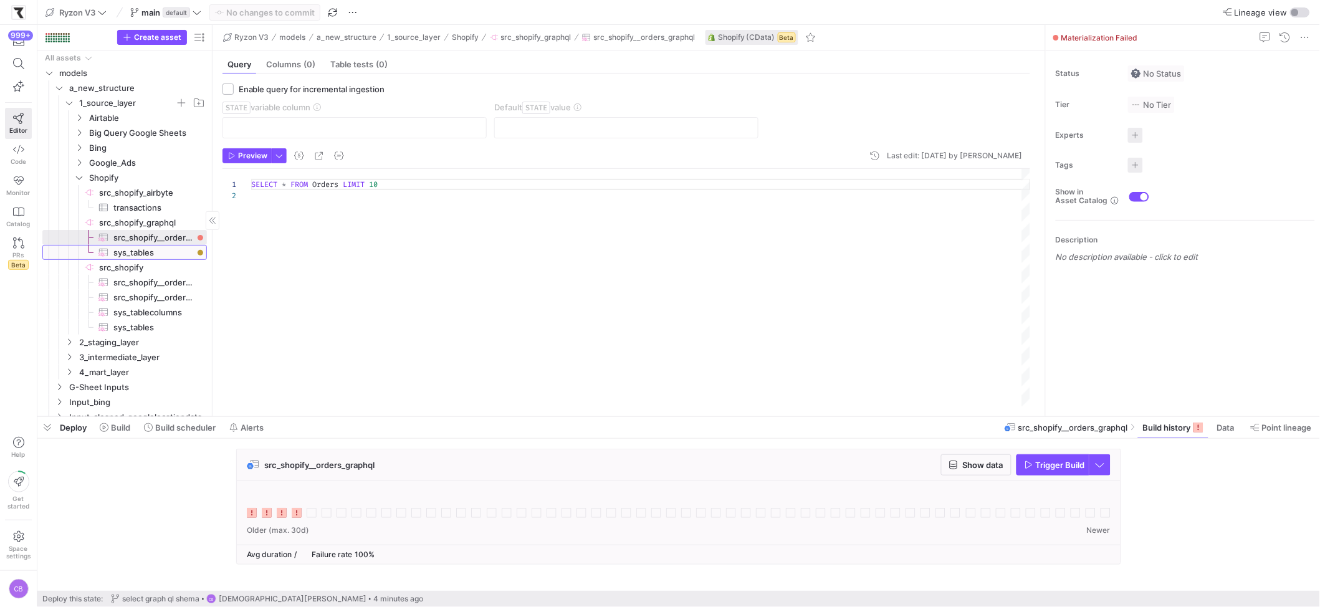
click at [152, 249] on span "sys_tables​​​​​​​​​" at bounding box center [152, 253] width 79 height 14
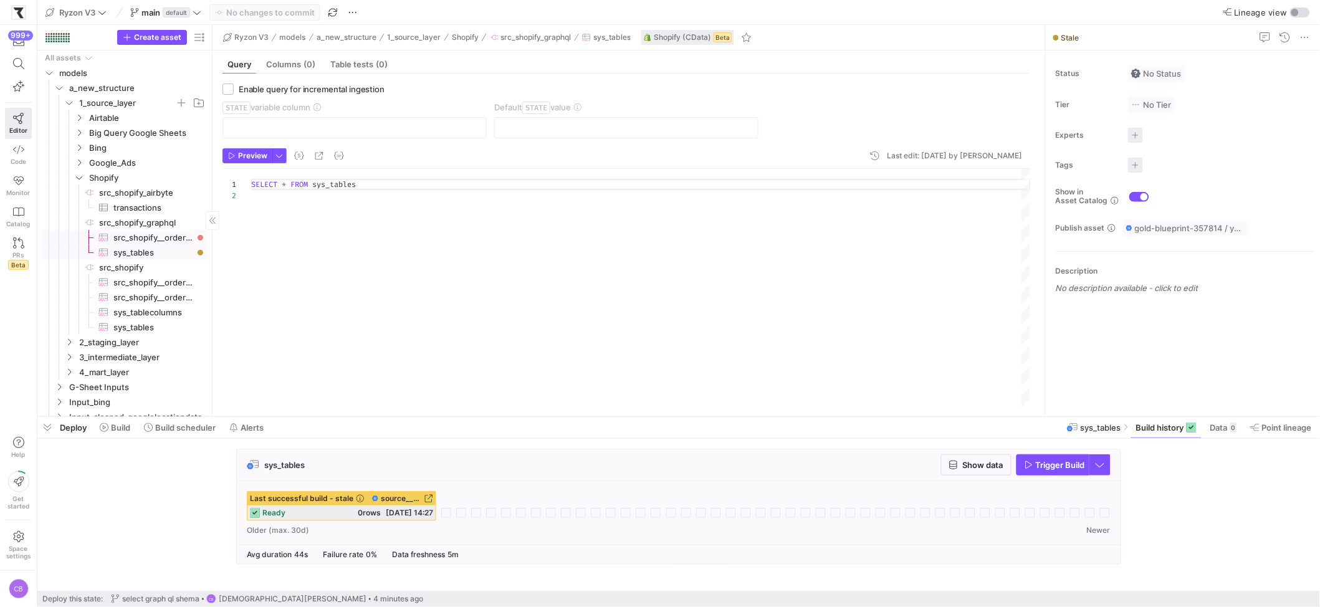
click at [150, 237] on span "src_shopify__orders_graphql​​​​​​​​​" at bounding box center [152, 238] width 79 height 14
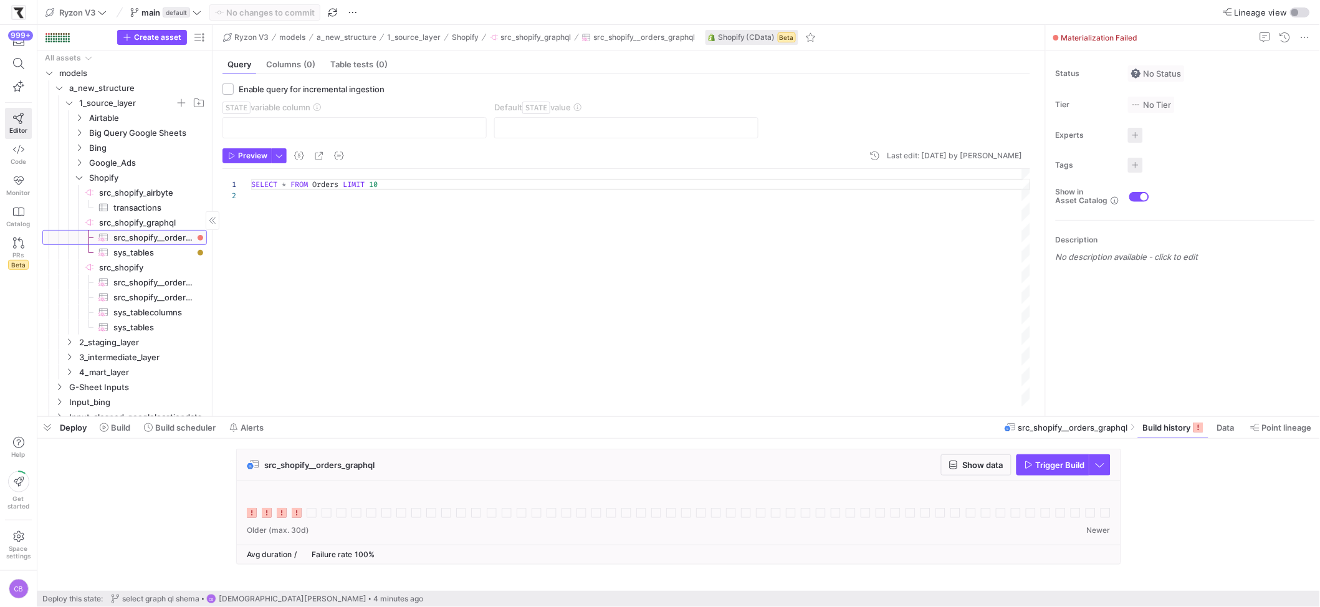
click at [150, 237] on span "src_shopify__orders_graphql​​​​​​​​​" at bounding box center [152, 238] width 79 height 14
click at [149, 249] on span "sys_tables​​​​​​​​​" at bounding box center [152, 253] width 79 height 14
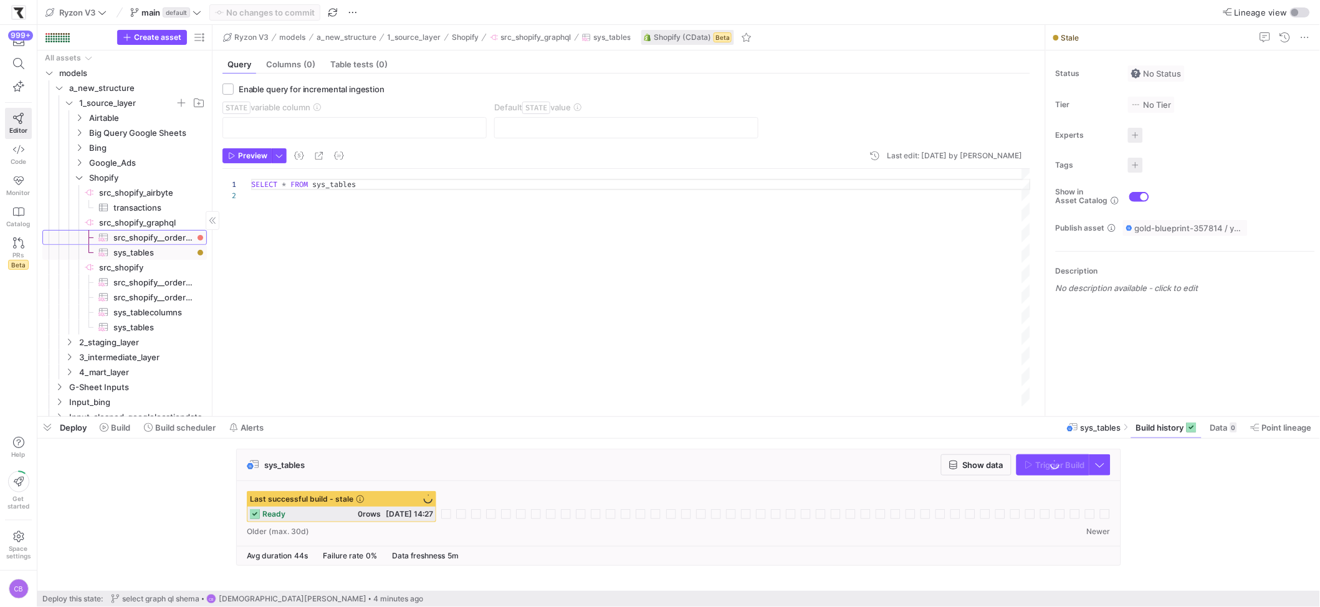
click at [147, 239] on span "src_shopify__orders_graphql​​​​​​​​​" at bounding box center [152, 238] width 79 height 14
type textarea "SELECT * FROM Orders LIMIT 10"
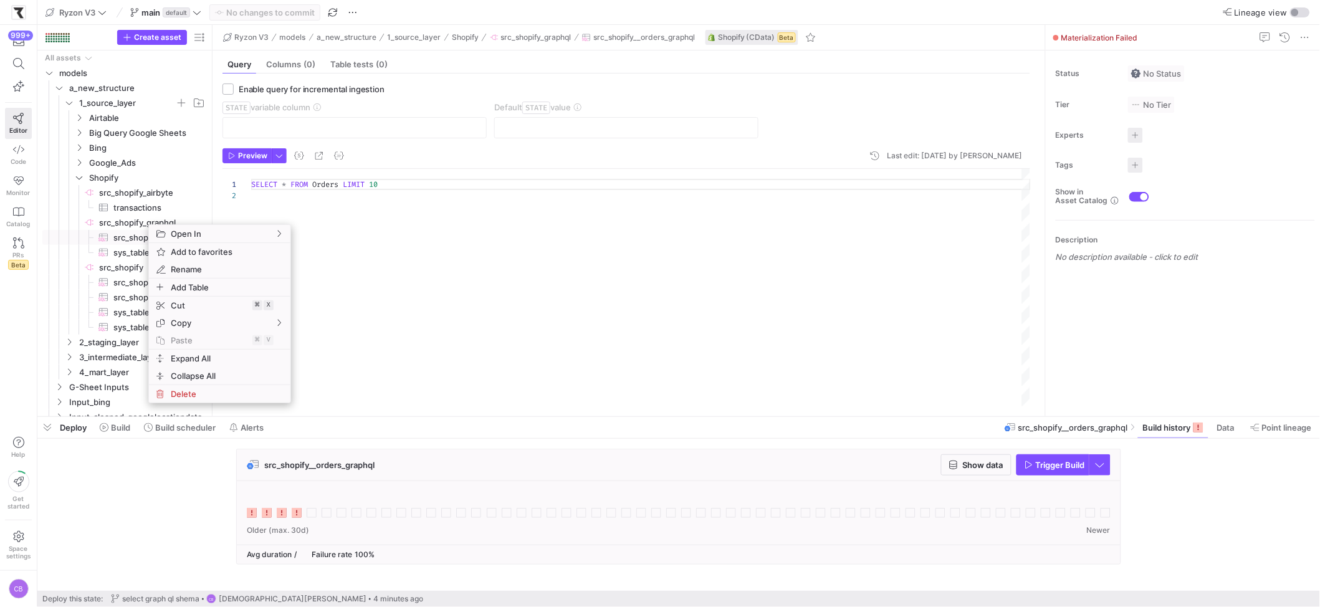
click at [254, 208] on div "SELECT * FROM Orders LIMIT 10" at bounding box center [641, 287] width 780 height 237
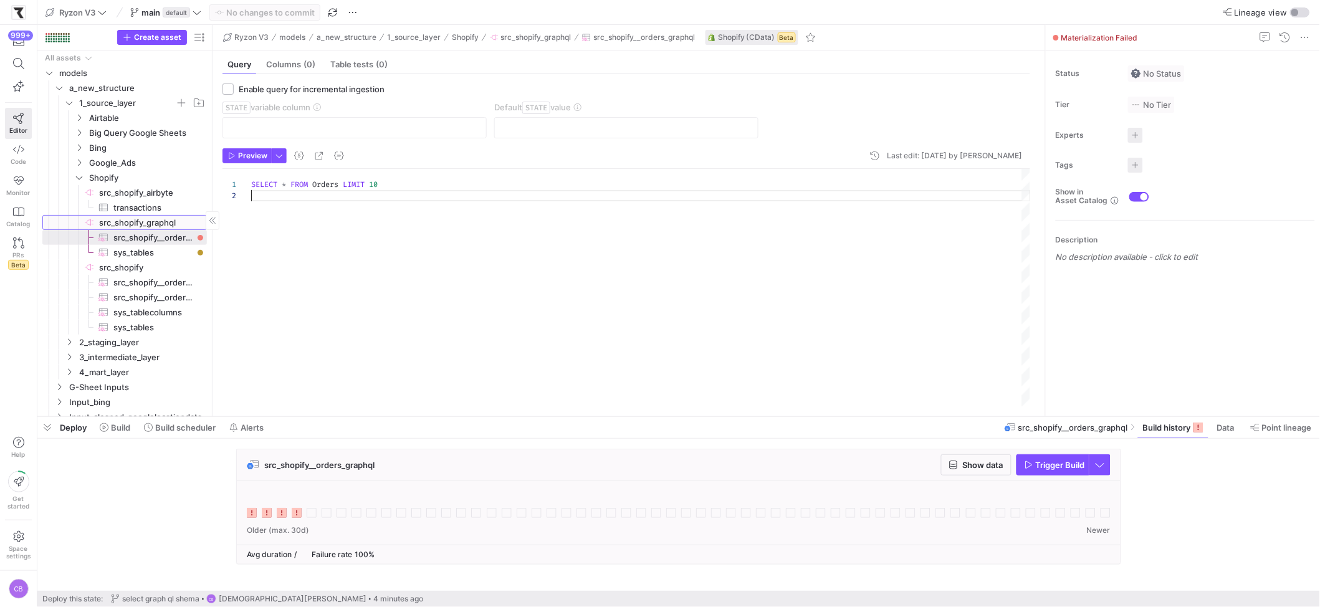
click at [175, 224] on span "src_shopify_graphql​​​​​​​​" at bounding box center [152, 223] width 106 height 14
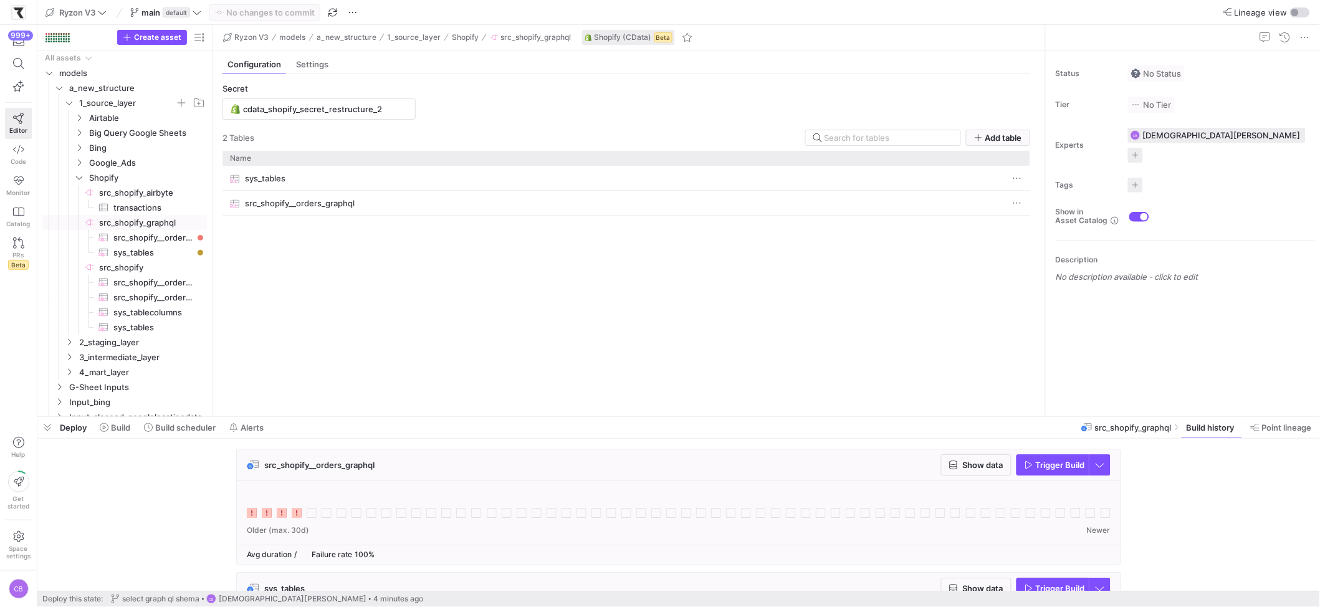
click at [470, 270] on div "sys_tables src_shopify__orders_graphql" at bounding box center [626, 286] width 808 height 241
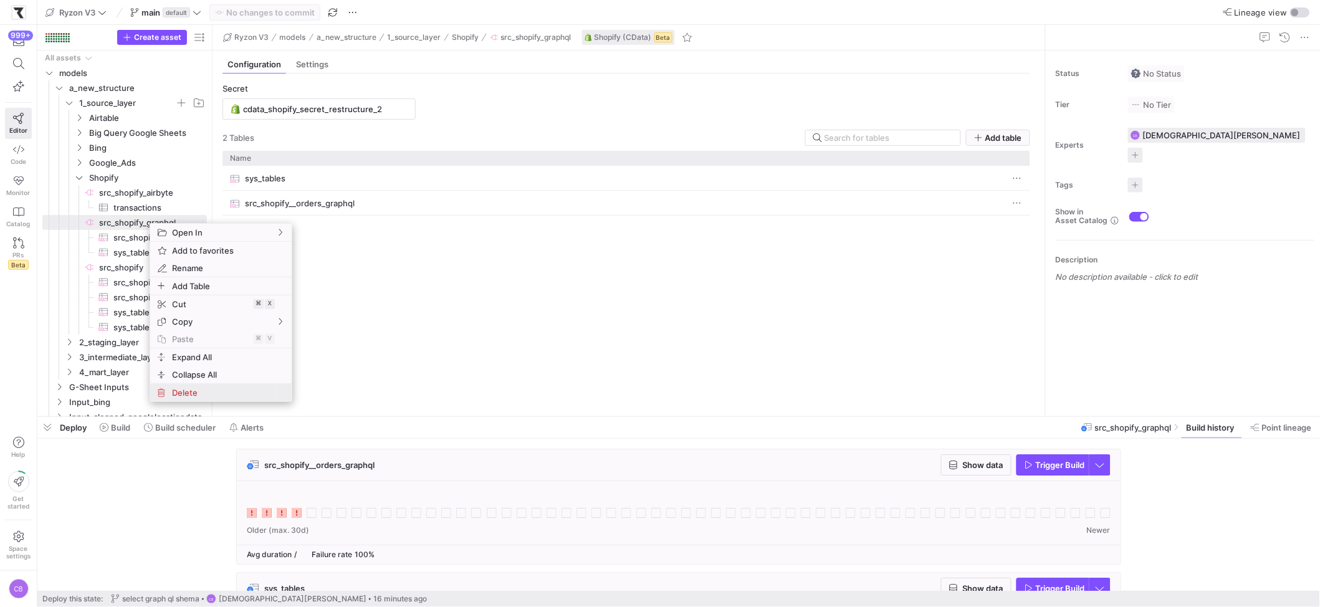
click at [207, 401] on span "Delete" at bounding box center [210, 392] width 87 height 17
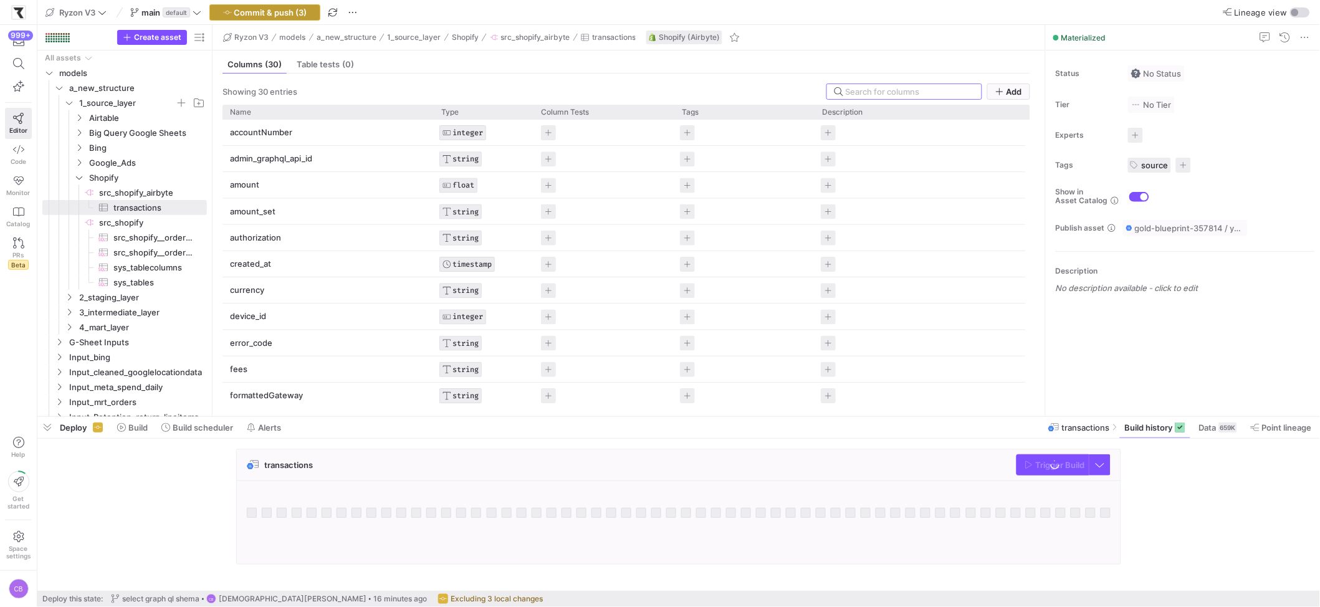
click at [264, 16] on span "Commit & push (3)" at bounding box center [270, 12] width 73 height 10
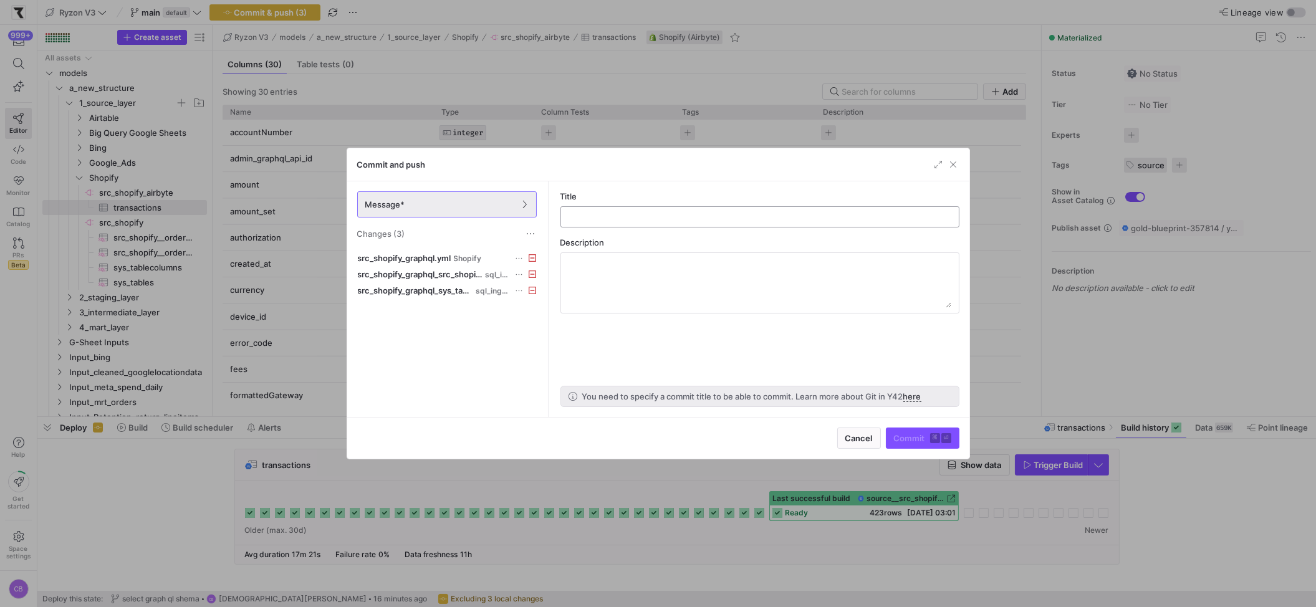
click at [603, 220] on input "text" at bounding box center [760, 217] width 378 height 10
type input "Delete Graph ql shopify Source"
click at [897, 434] on span "Commit ⌘ ⏎" at bounding box center [922, 438] width 57 height 10
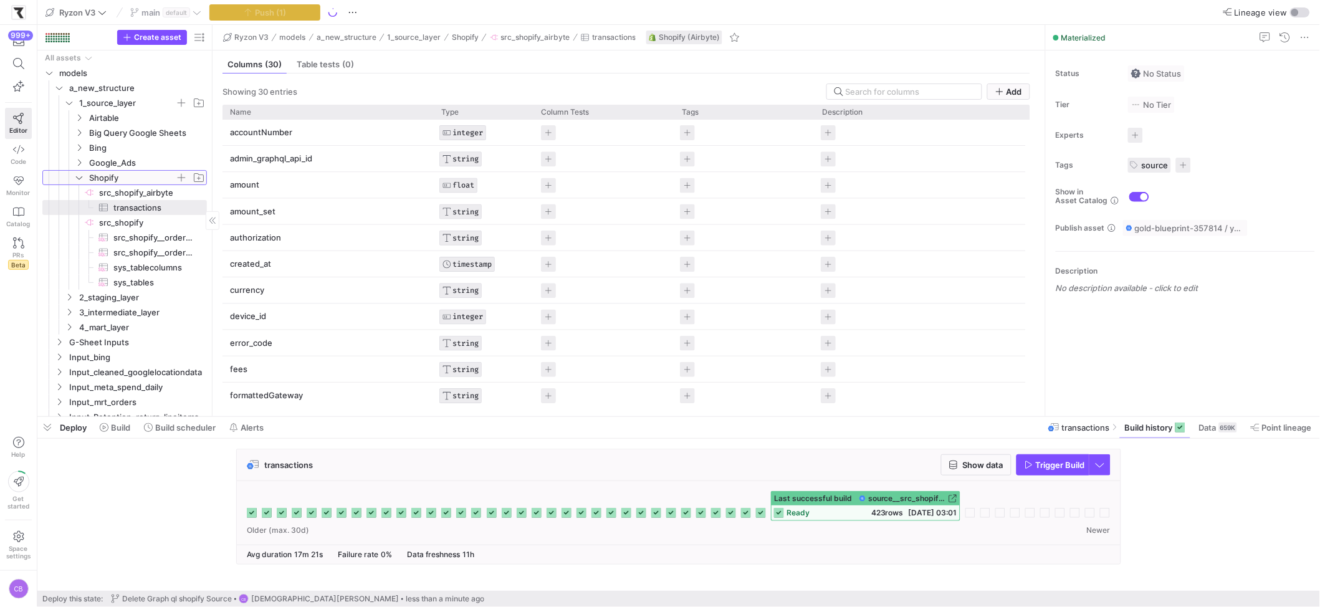
click at [75, 176] on icon "Press SPACE to select this row." at bounding box center [79, 177] width 9 height 7
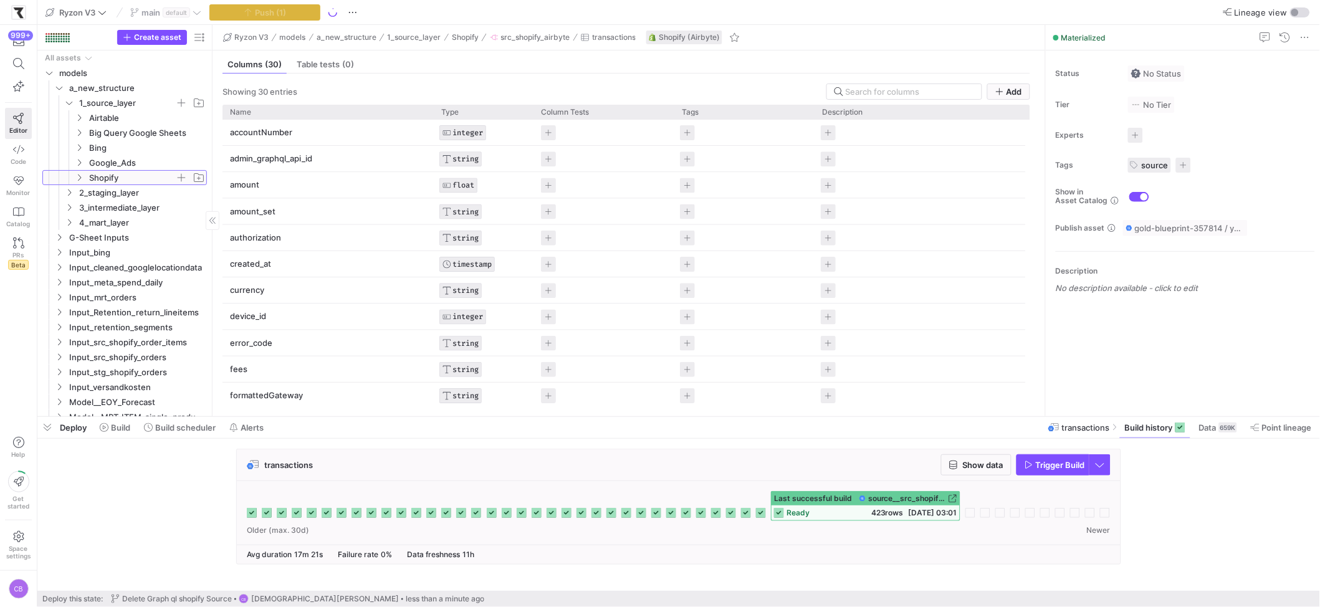
click at [75, 176] on icon at bounding box center [79, 177] width 9 height 7
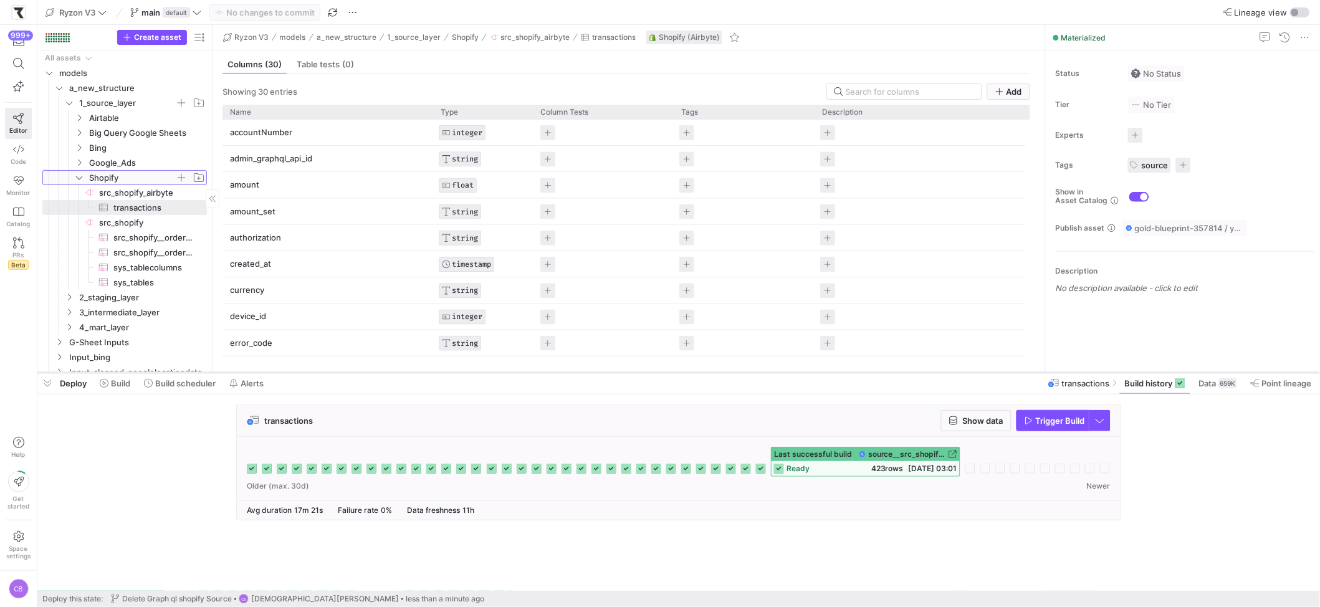
drag, startPoint x: 319, startPoint y: 418, endPoint x: 329, endPoint y: 373, distance: 45.4
click at [329, 373] on div at bounding box center [678, 372] width 1283 height 5
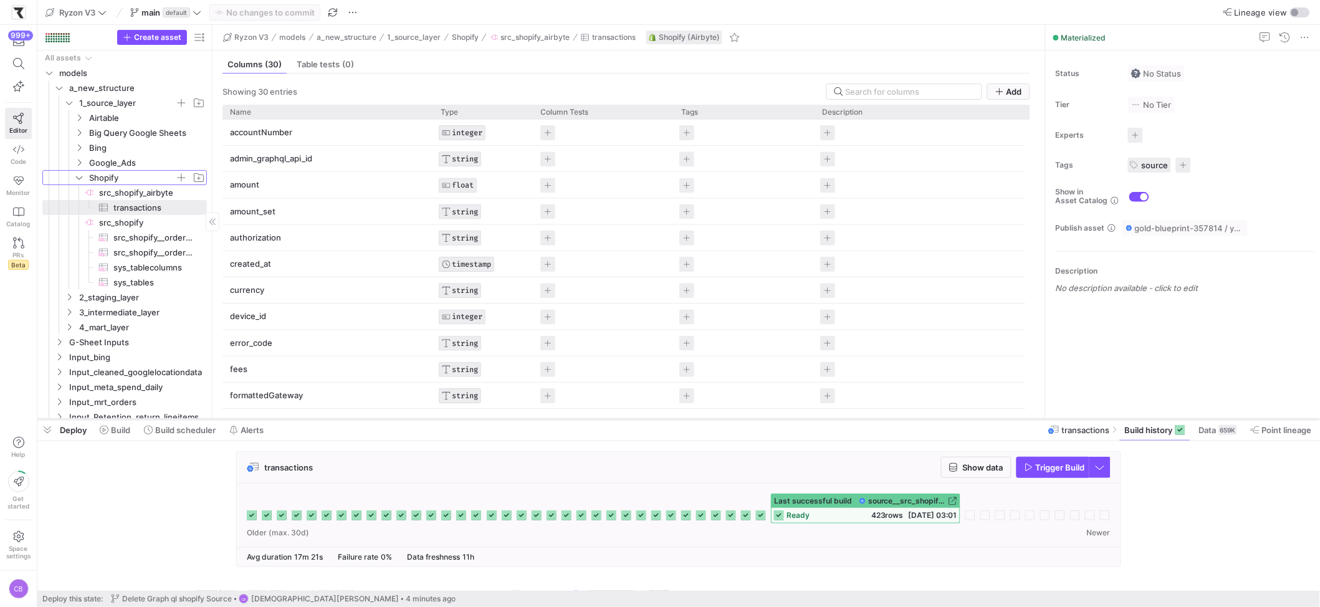
drag, startPoint x: 632, startPoint y: 372, endPoint x: 626, endPoint y: 419, distance: 47.1
click at [626, 419] on div at bounding box center [678, 419] width 1283 height 5
